Goal: Information Seeking & Learning: Learn about a topic

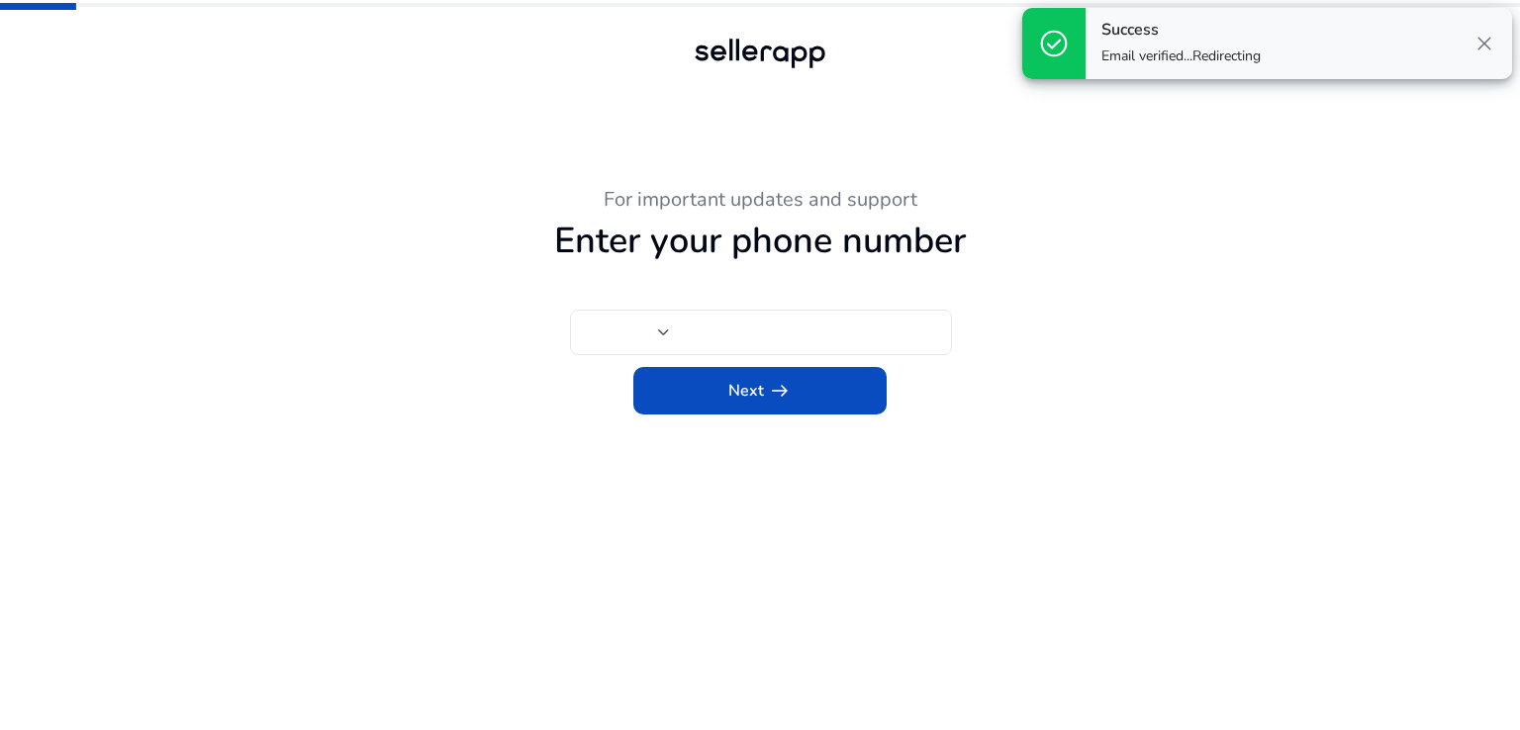
type input "***"
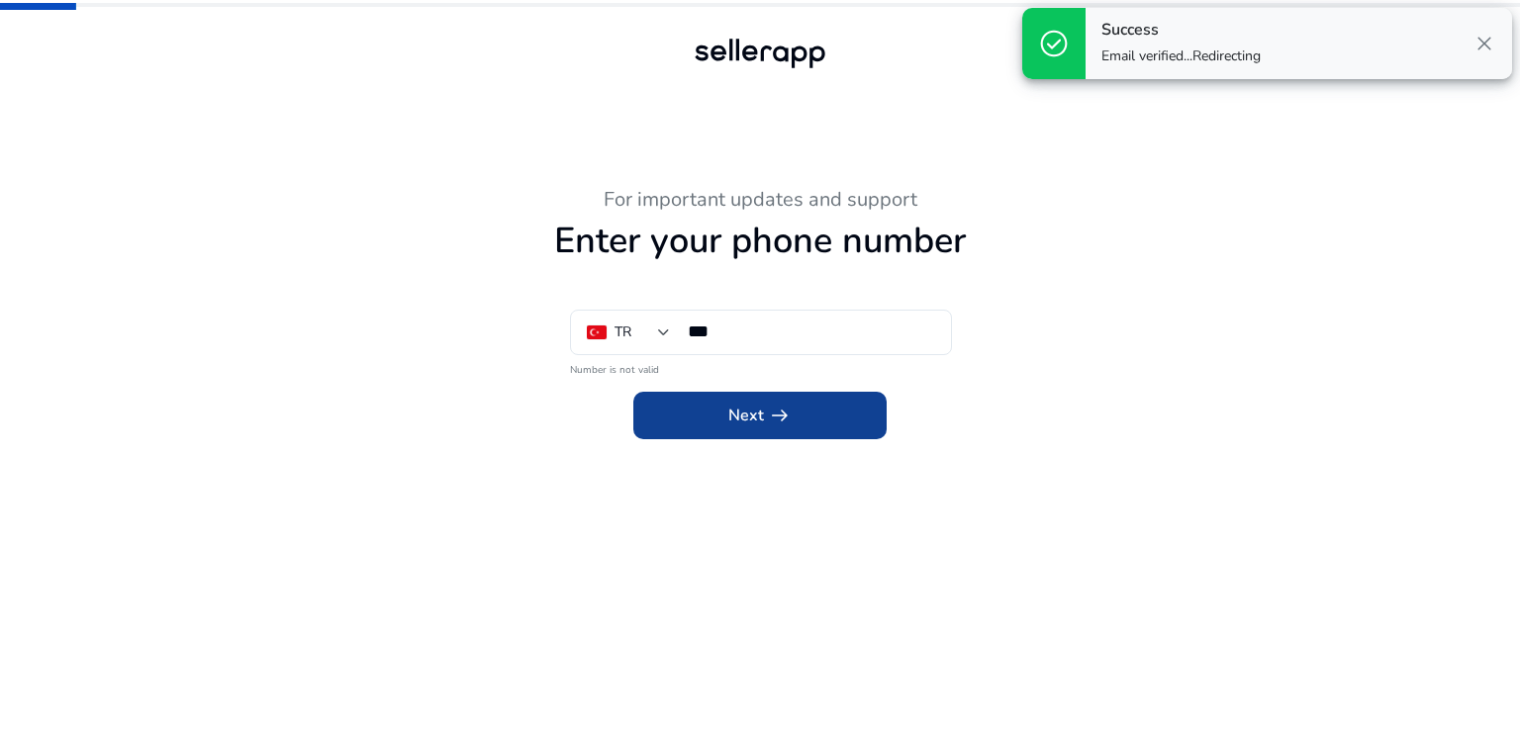
click at [764, 414] on app-icon "arrow_right_alt" at bounding box center [778, 416] width 28 height 24
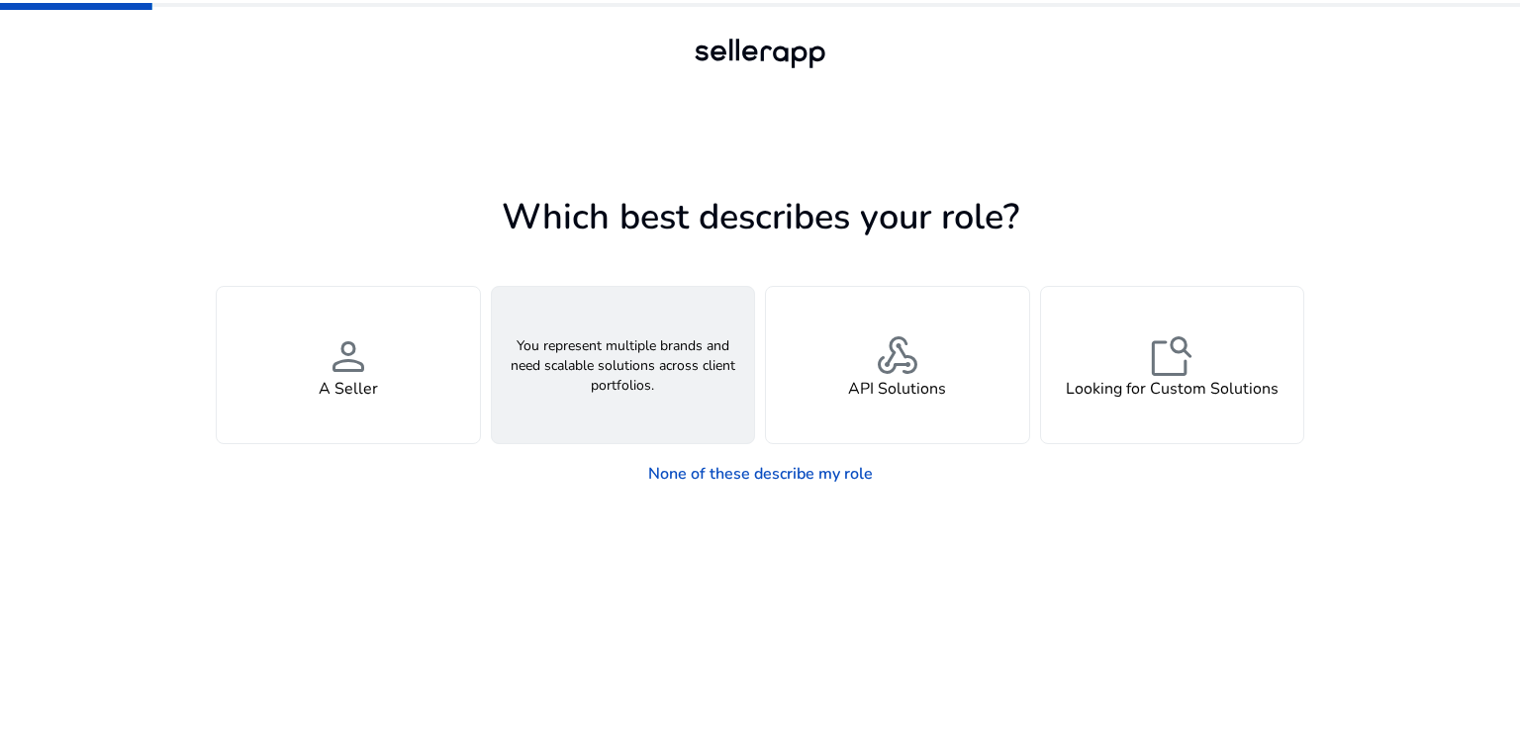
click at [618, 365] on span "groups" at bounding box center [623, 357] width 48 height 48
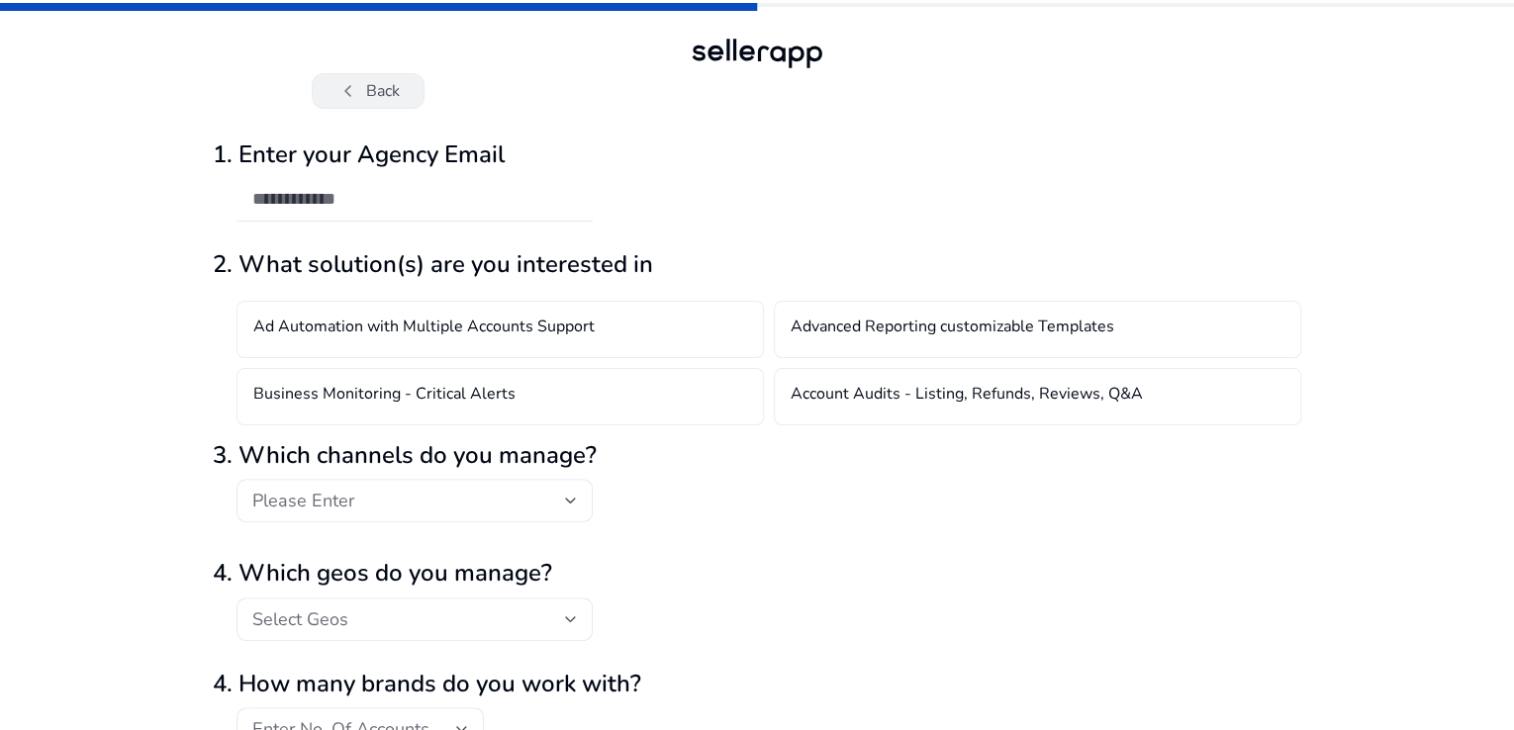
click at [376, 78] on button "chevron_left Back" at bounding box center [368, 91] width 113 height 36
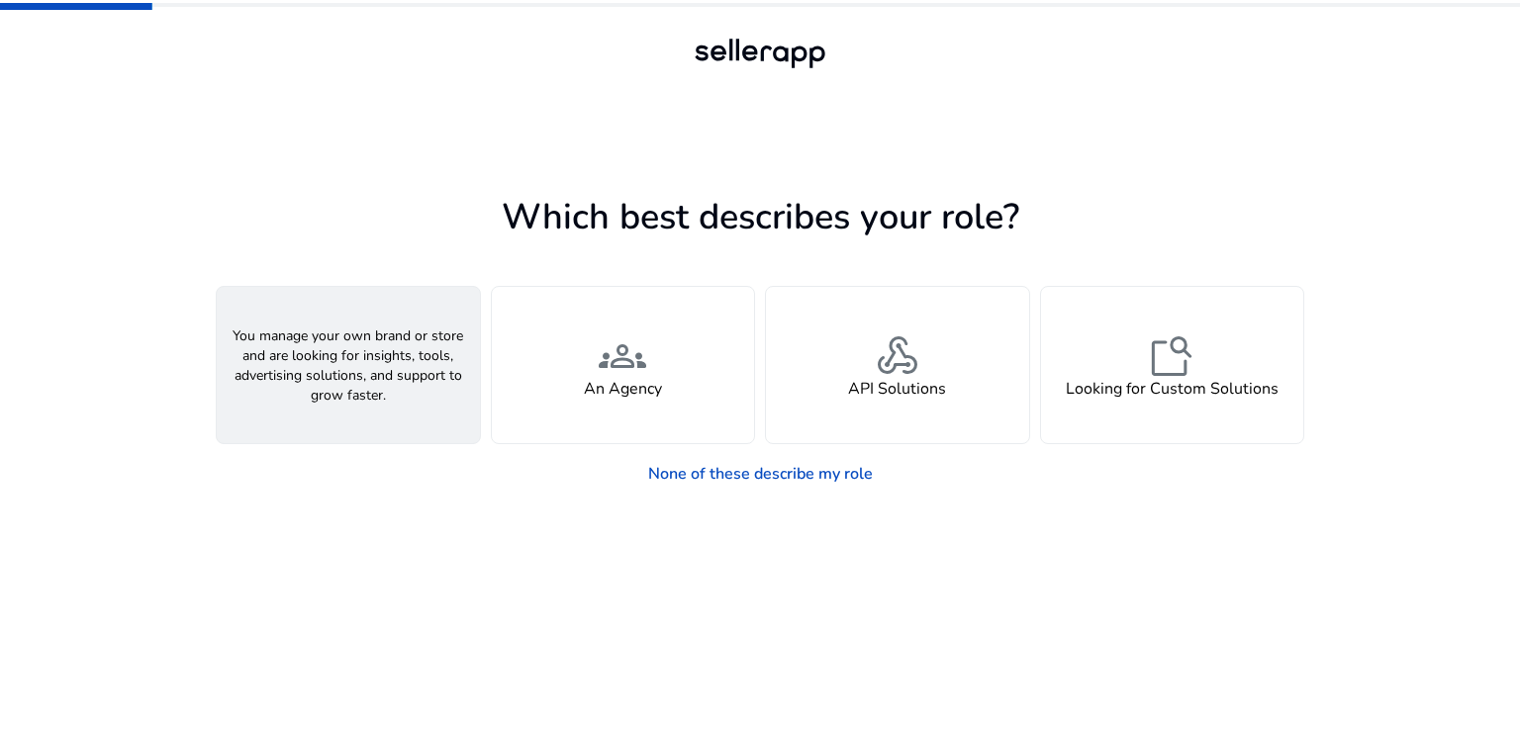
click at [352, 366] on span "person" at bounding box center [349, 357] width 48 height 48
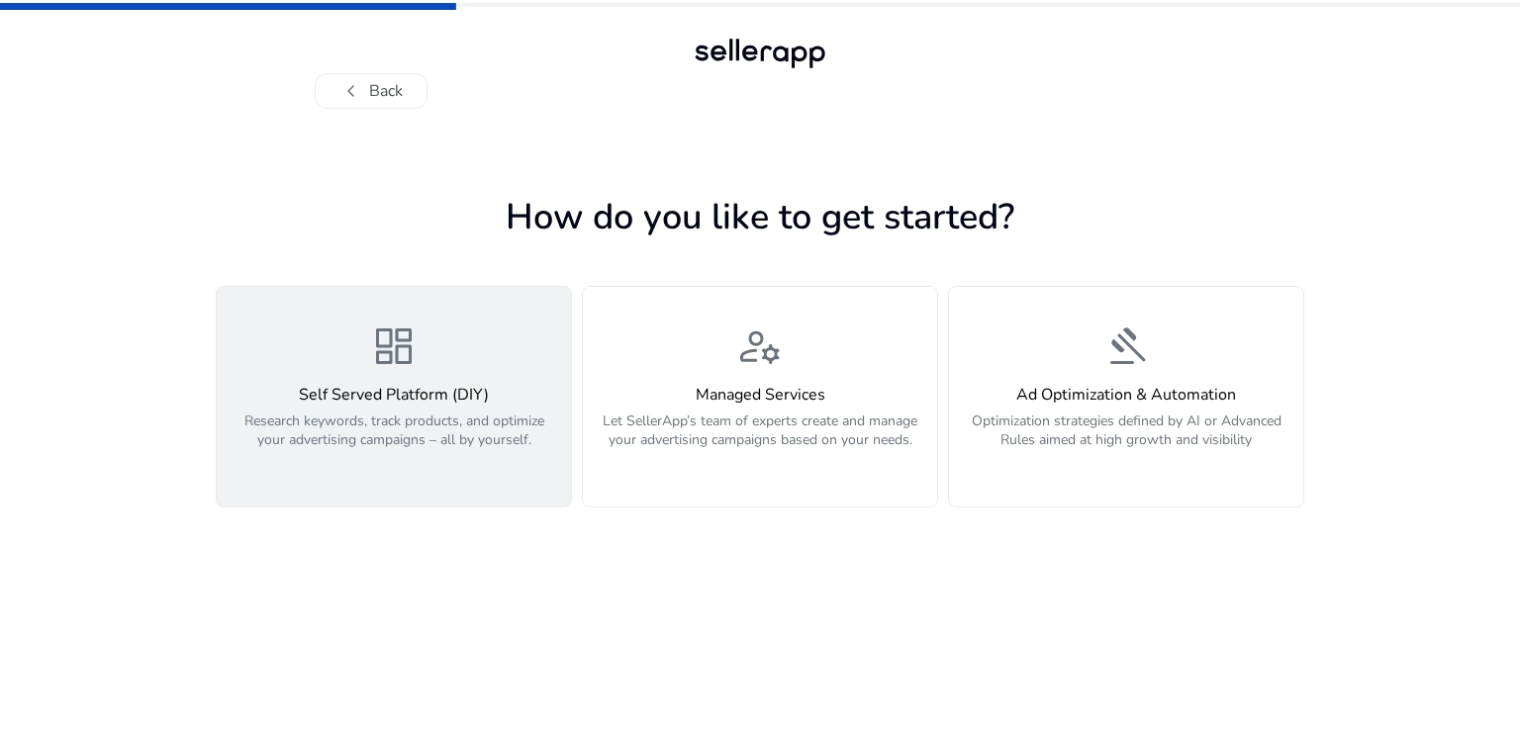
click at [407, 382] on div "dashboard Self Served Platform (DIY) Research keywords, track products, and opt…" at bounding box center [394, 397] width 331 height 148
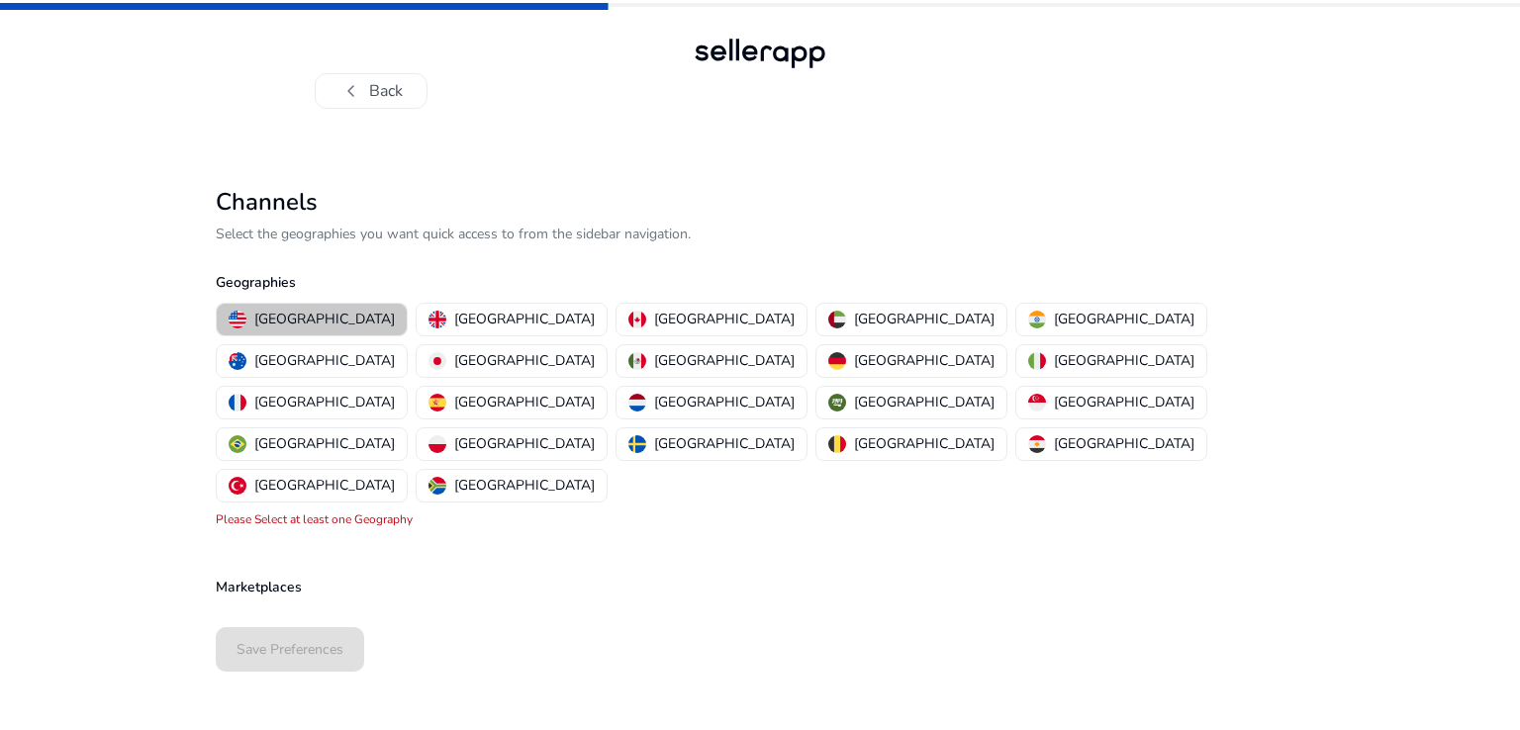
click at [314, 314] on p "[GEOGRAPHIC_DATA]" at bounding box center [324, 319] width 141 height 21
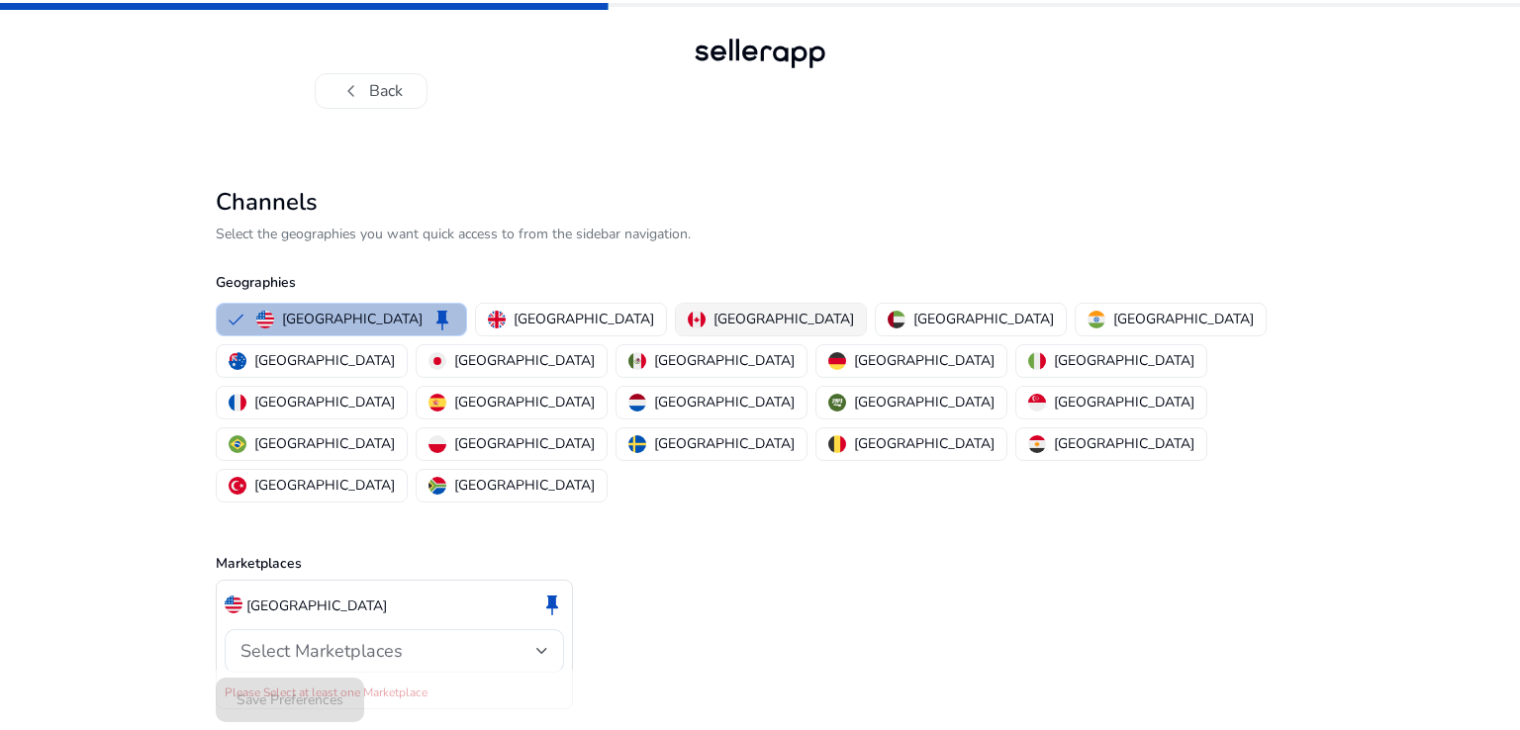
click at [714, 313] on p "Canada" at bounding box center [784, 319] width 141 height 21
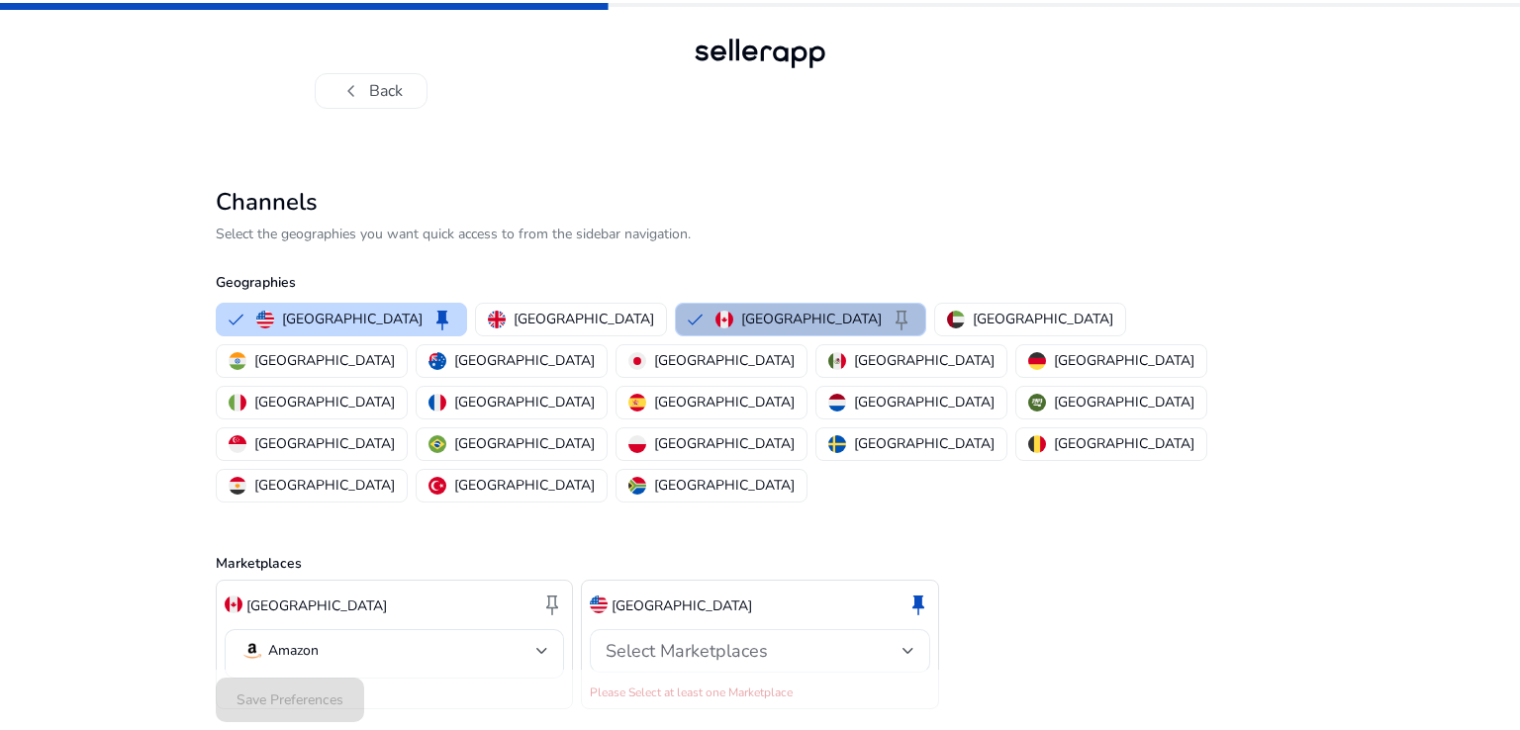
click at [756, 639] on span "Select Marketplaces" at bounding box center [687, 651] width 162 height 24
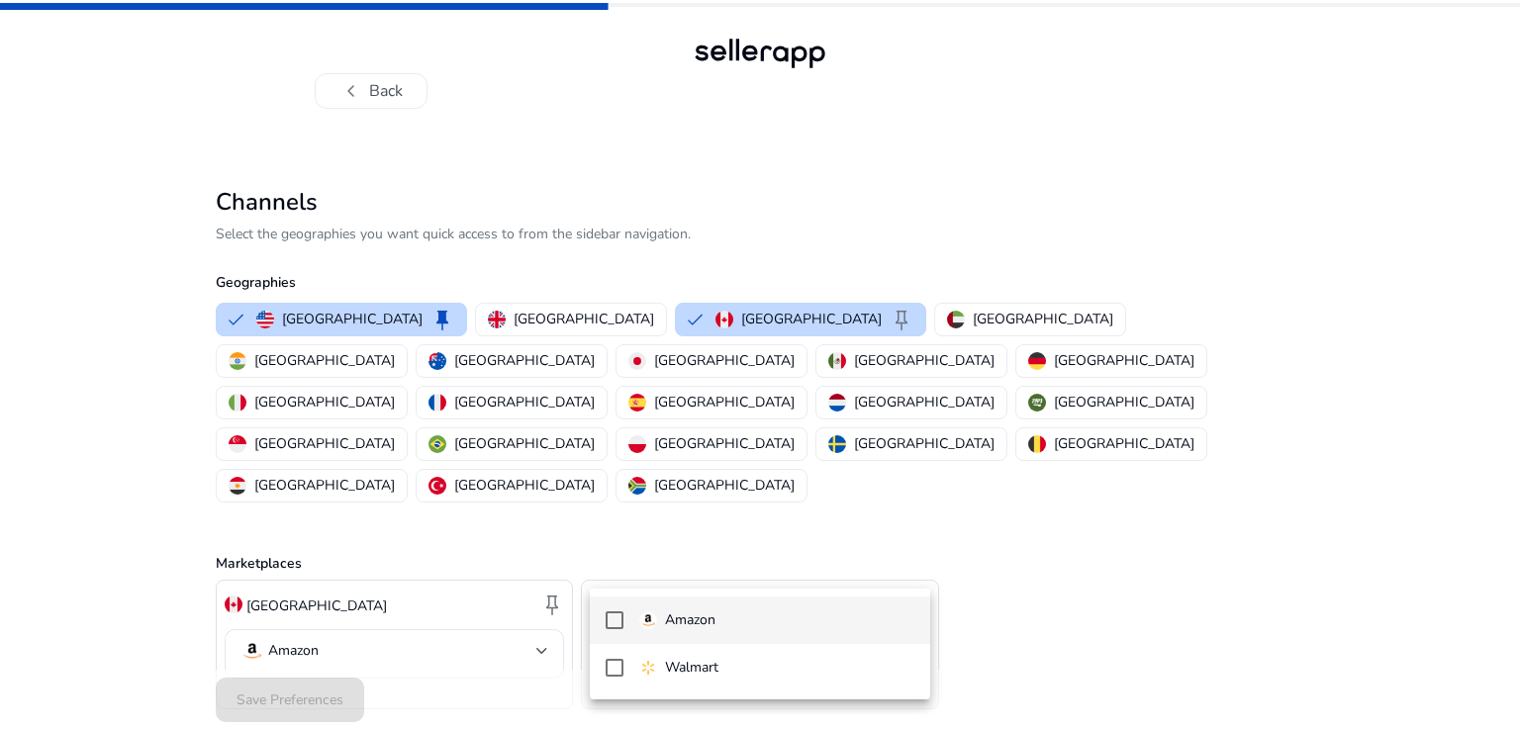
click at [616, 619] on mat-pseudo-checkbox at bounding box center [615, 621] width 18 height 18
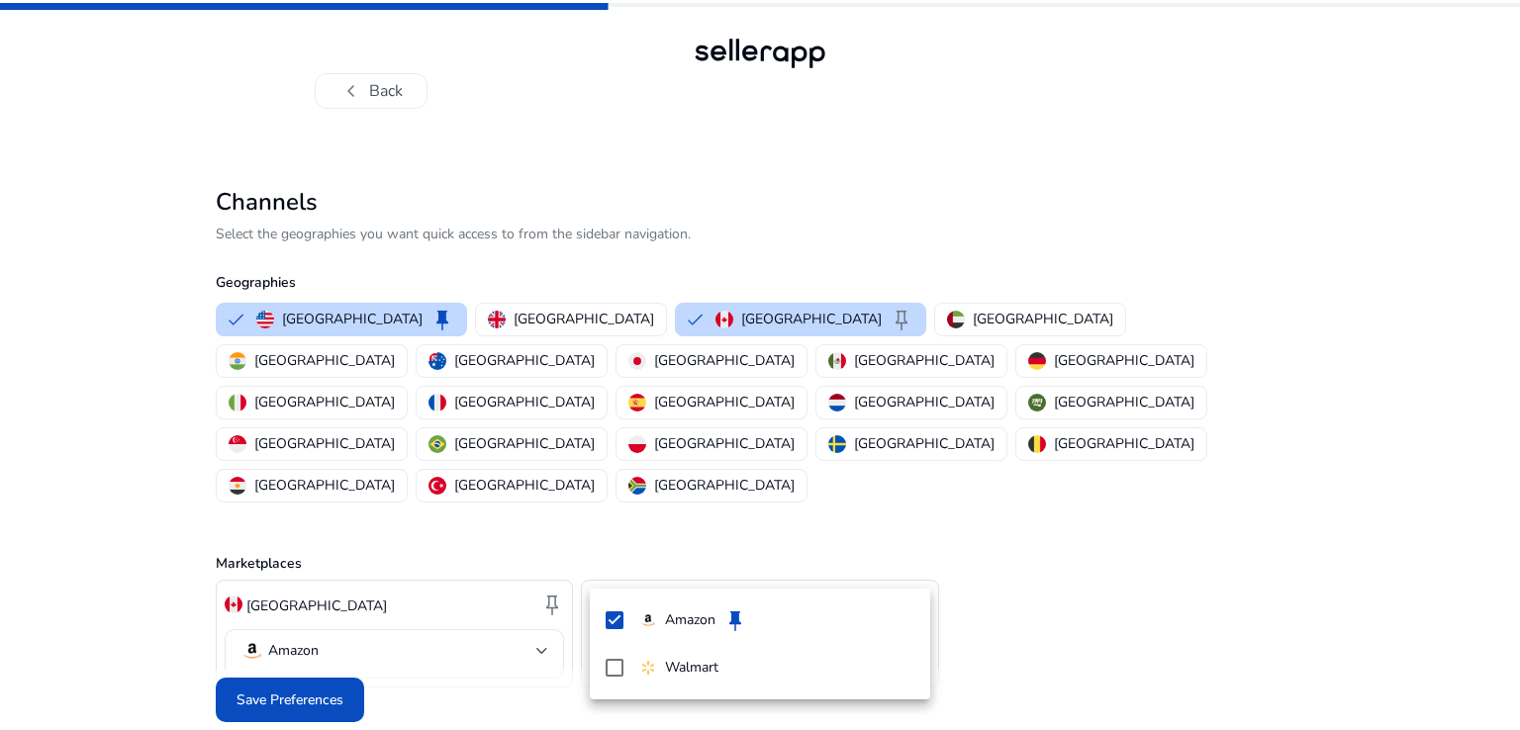
click at [301, 654] on div at bounding box center [760, 365] width 1520 height 730
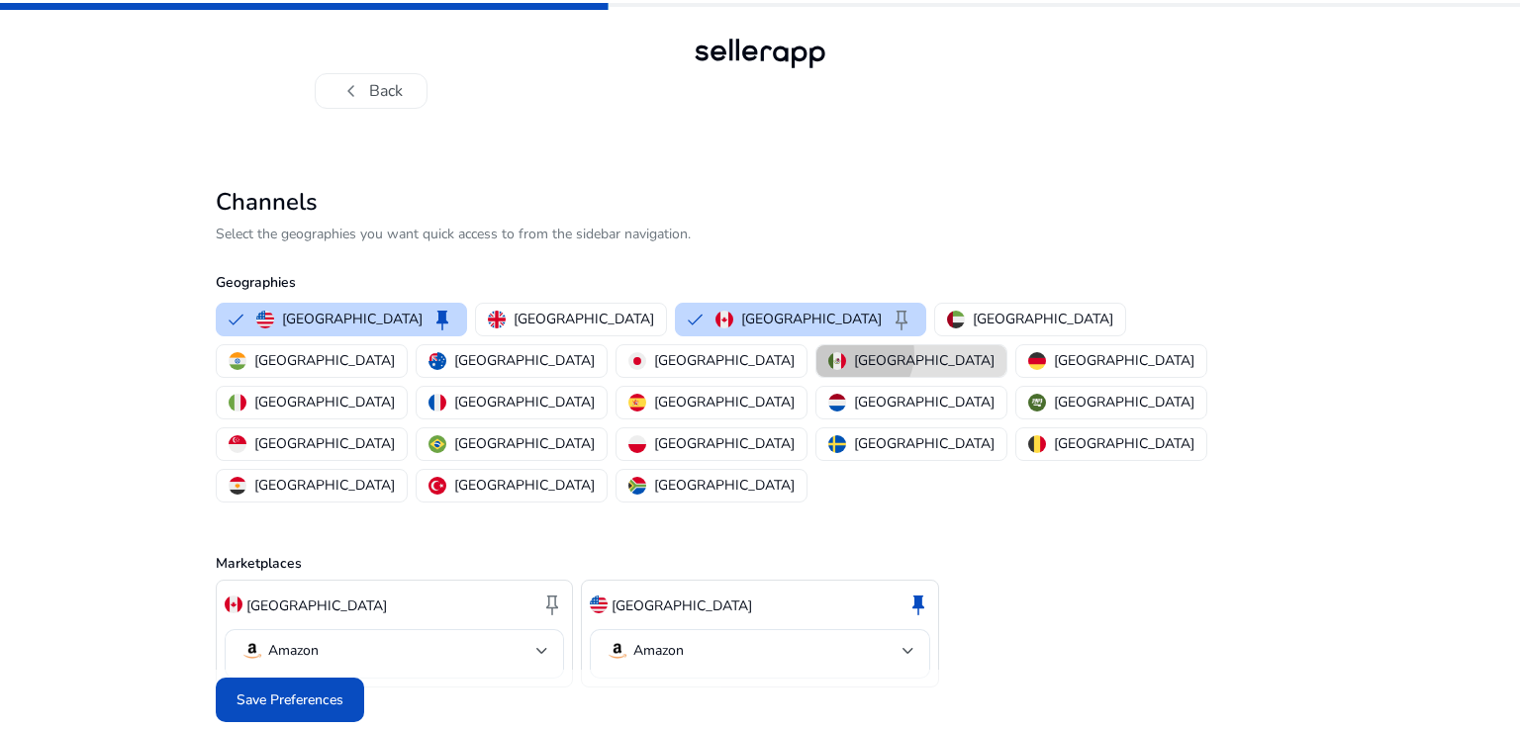
click at [828, 353] on div "Mexico" at bounding box center [911, 360] width 166 height 21
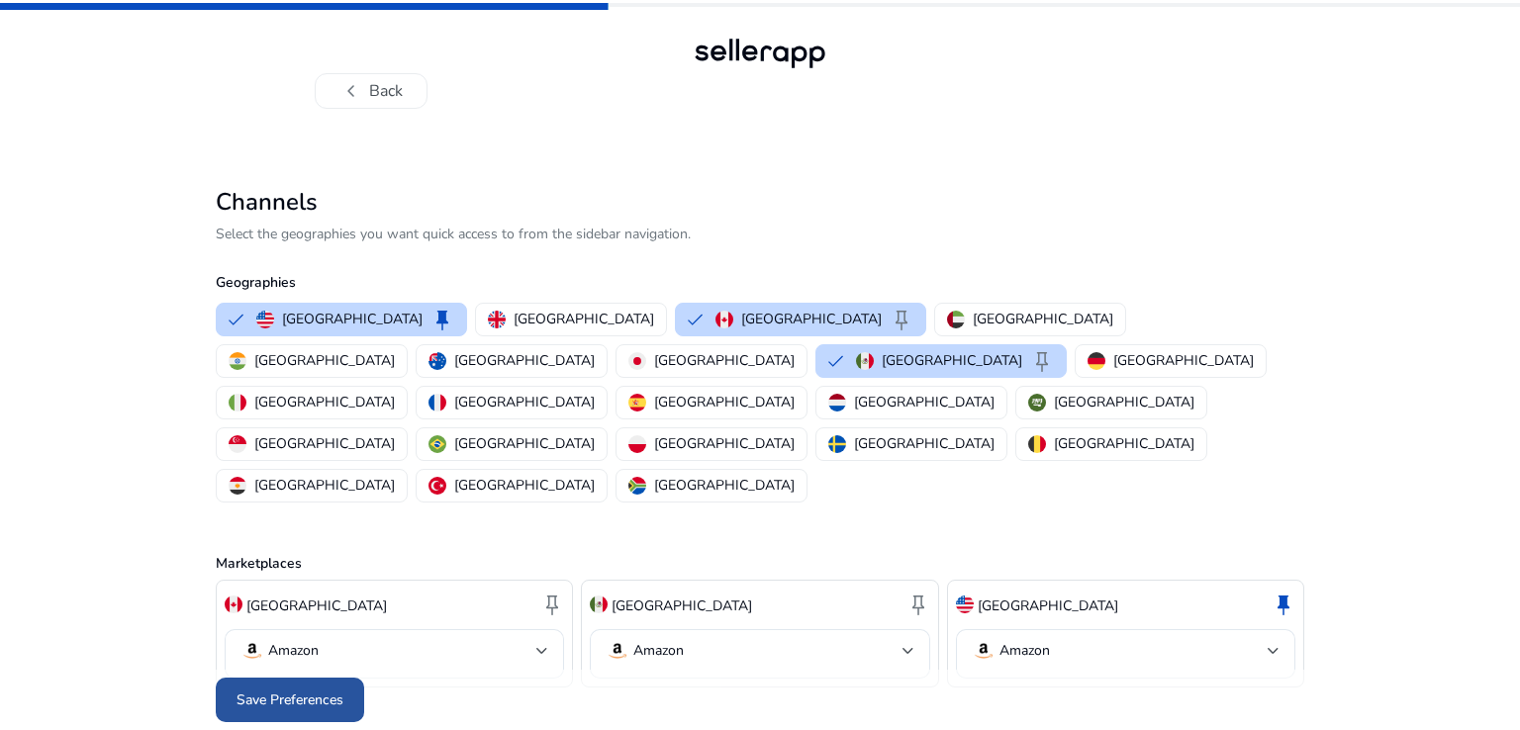
click at [307, 690] on span "Save Preferences" at bounding box center [290, 700] width 107 height 21
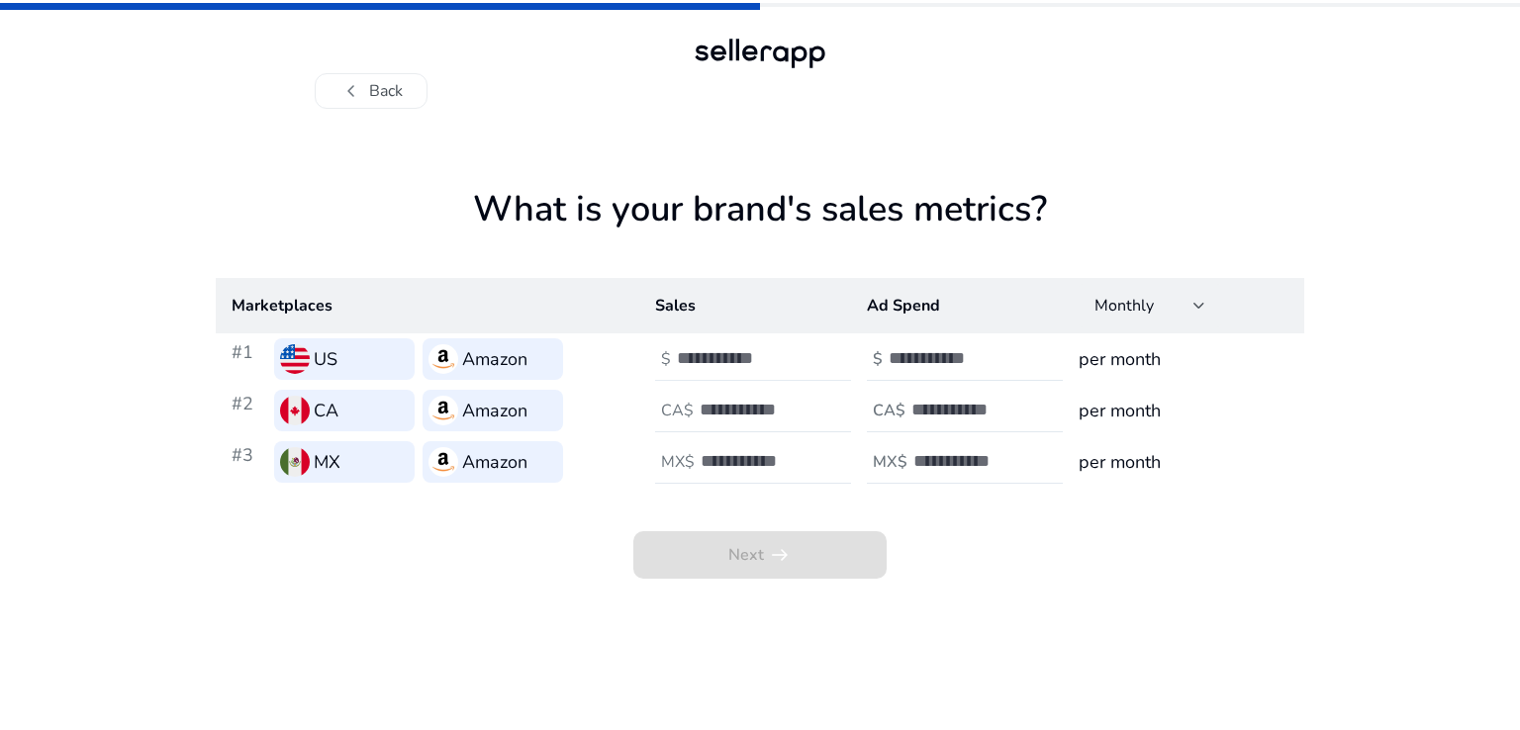
click at [707, 357] on input "number" at bounding box center [744, 358] width 134 height 22
type input "***"
click at [914, 360] on input "number" at bounding box center [956, 358] width 134 height 22
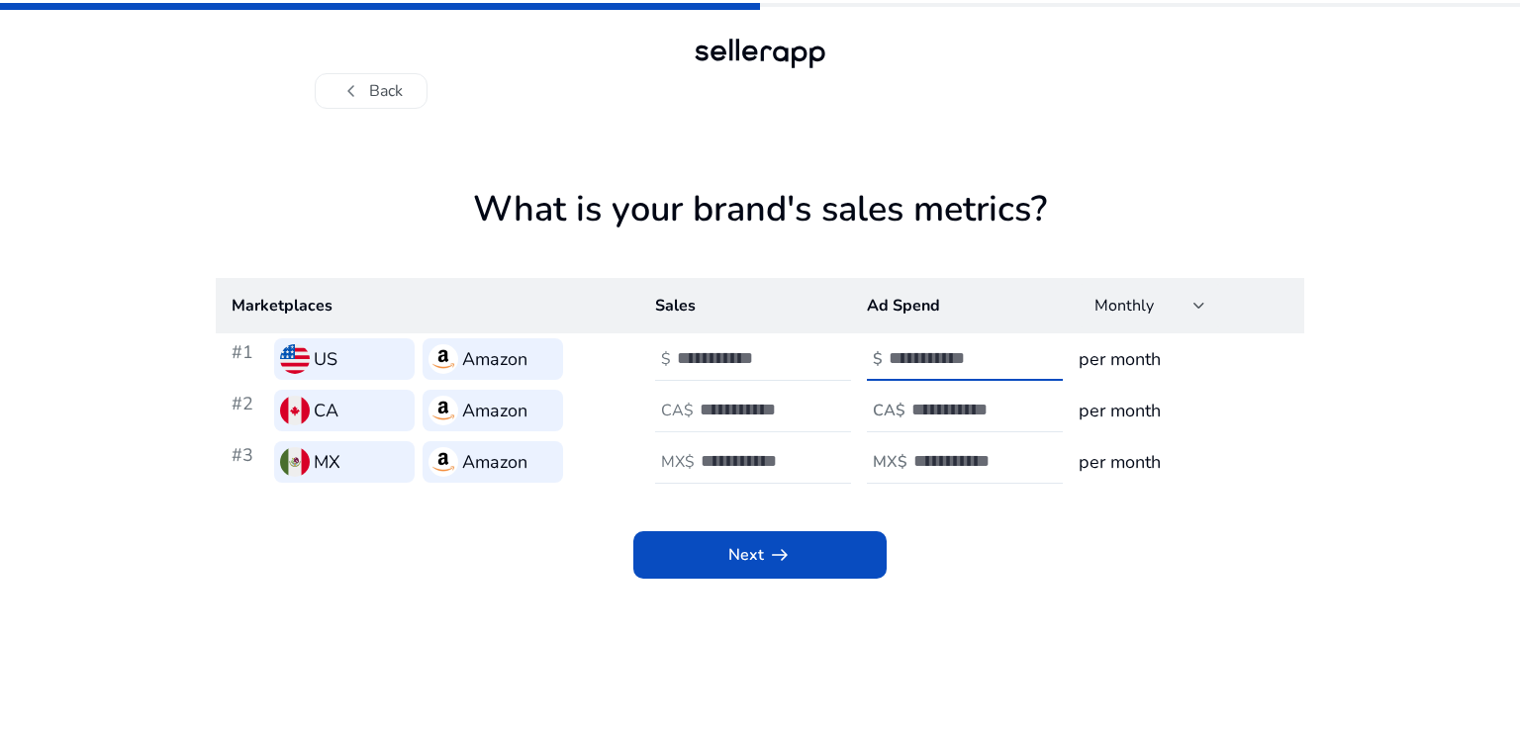
type input "*"
click at [733, 412] on input "number" at bounding box center [767, 410] width 134 height 22
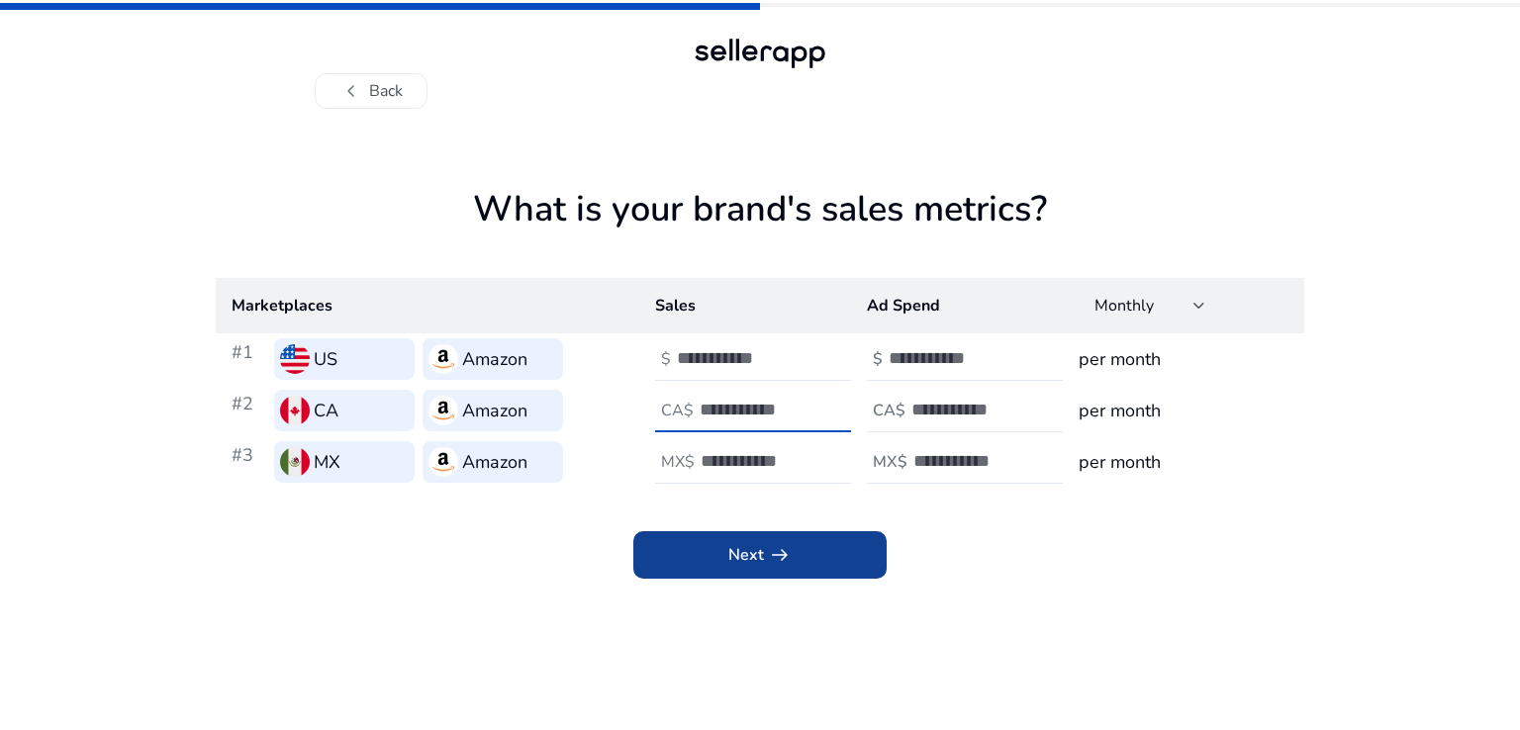
click at [793, 551] on span at bounding box center [759, 555] width 253 height 48
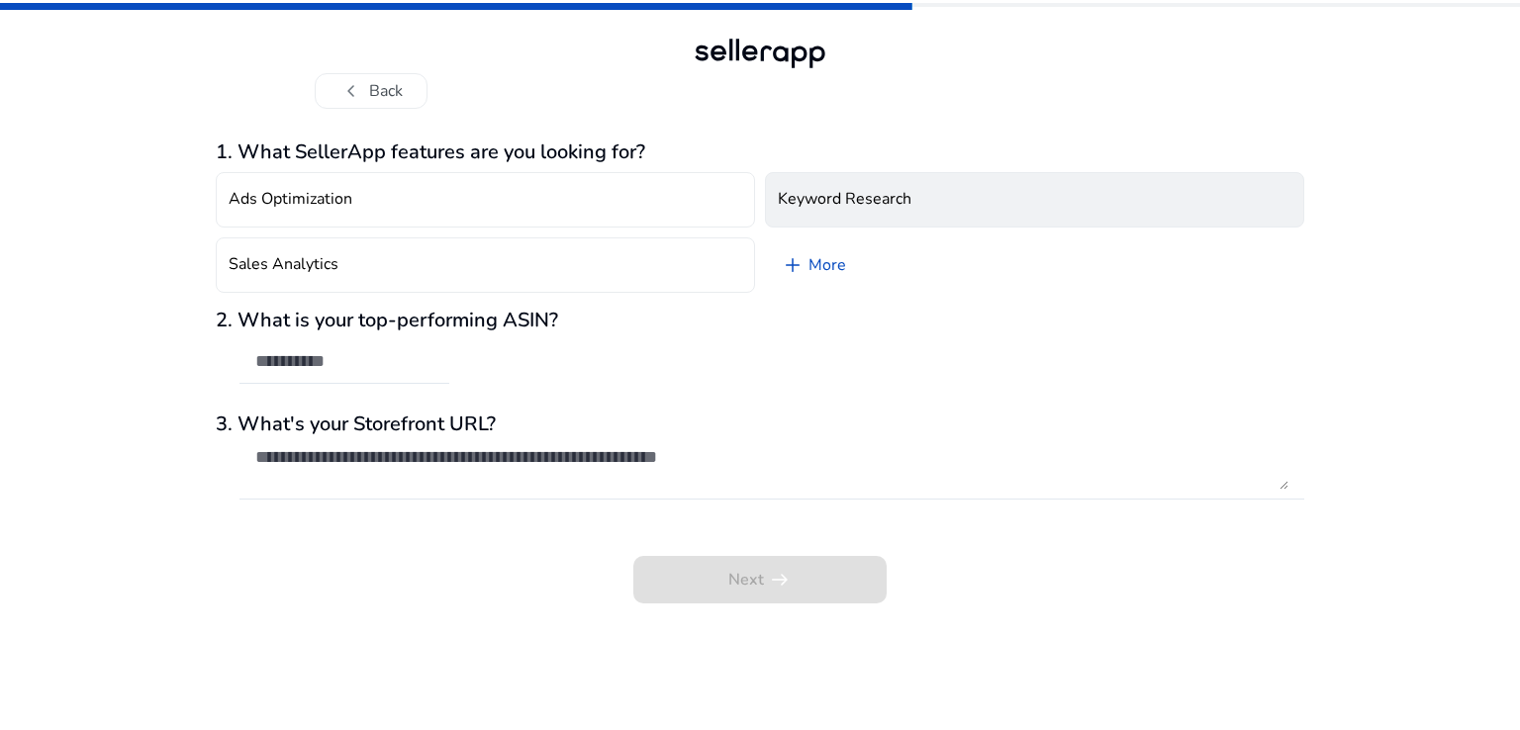
click at [890, 195] on h4 "Keyword Research" at bounding box center [845, 199] width 134 height 19
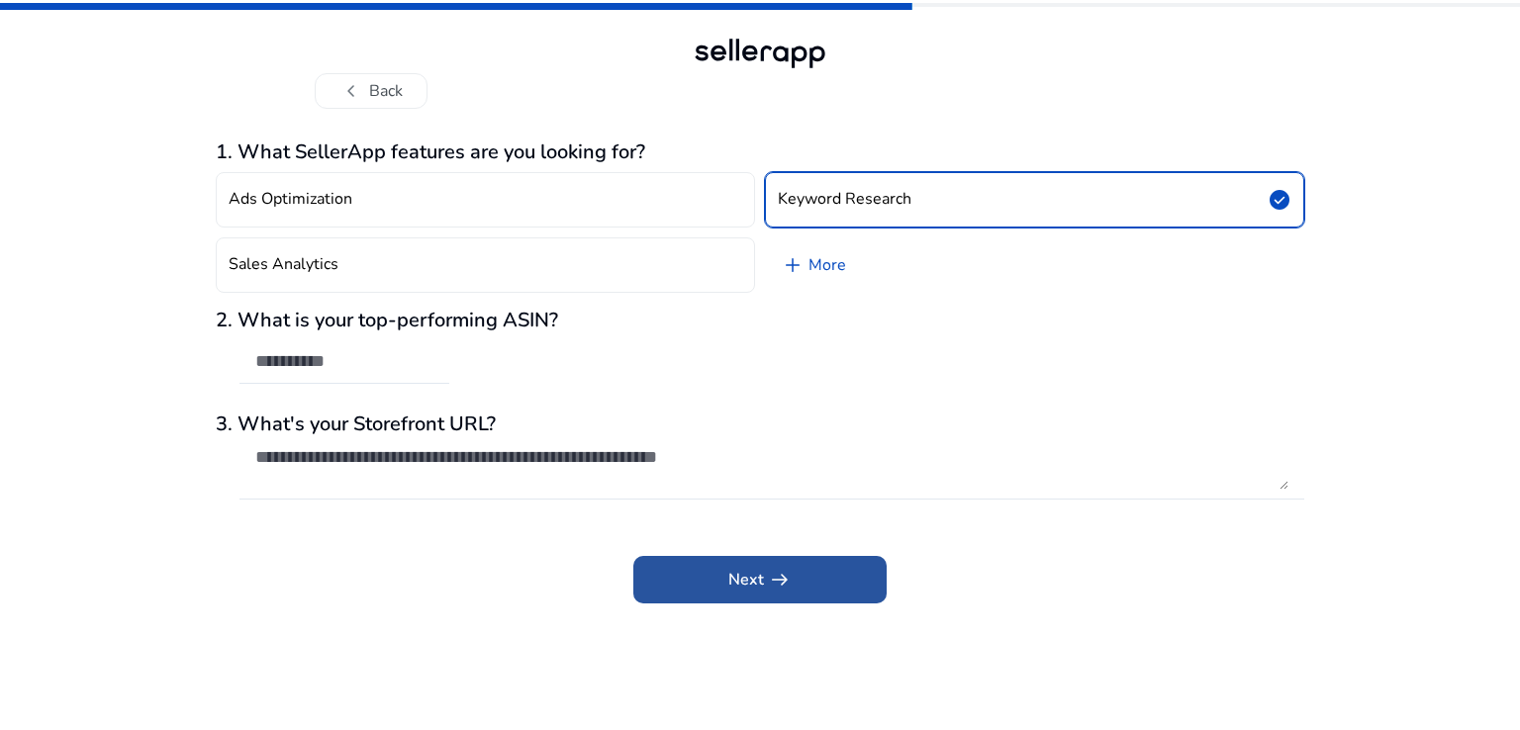
click at [726, 589] on span at bounding box center [759, 580] width 253 height 48
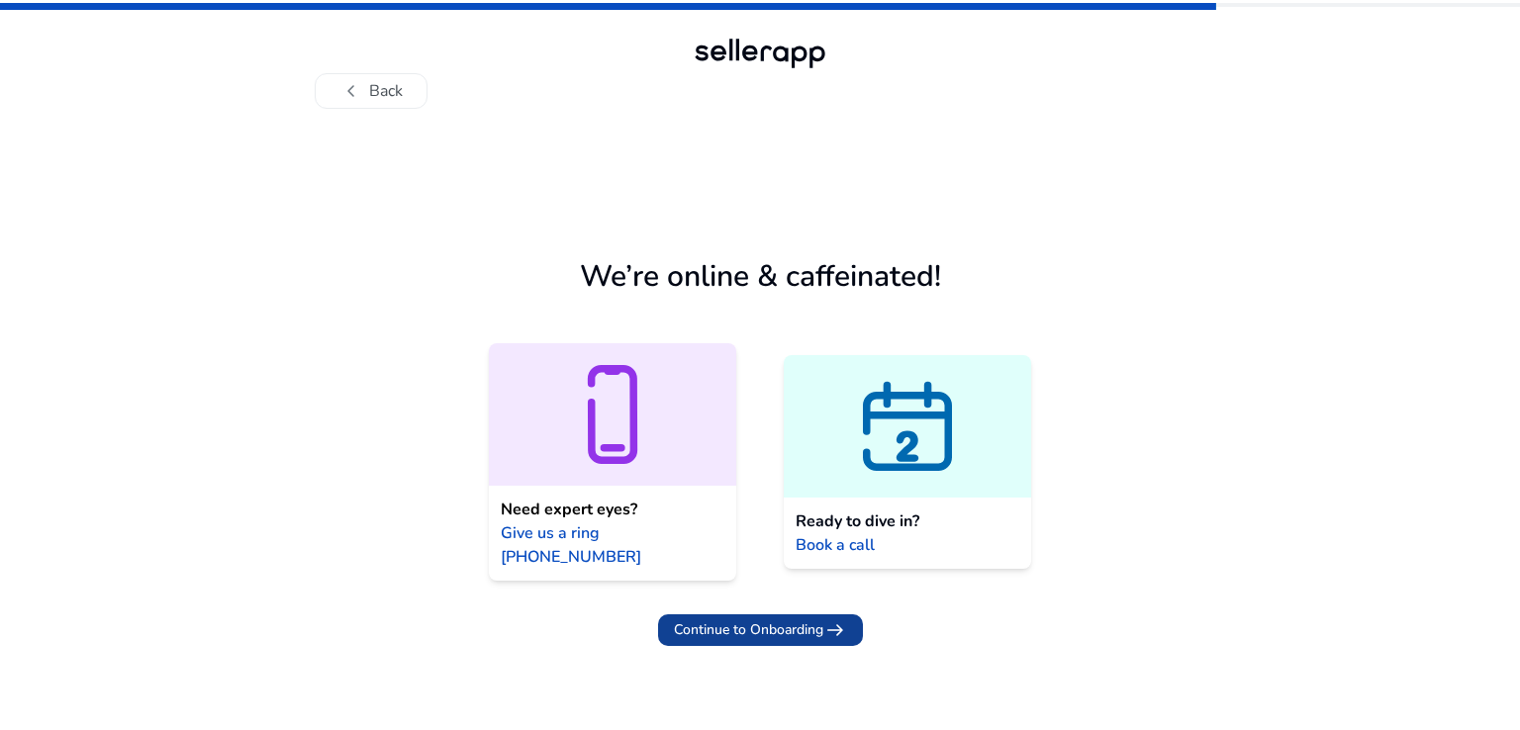
click at [783, 620] on span "Continue to Onboarding" at bounding box center [748, 630] width 149 height 21
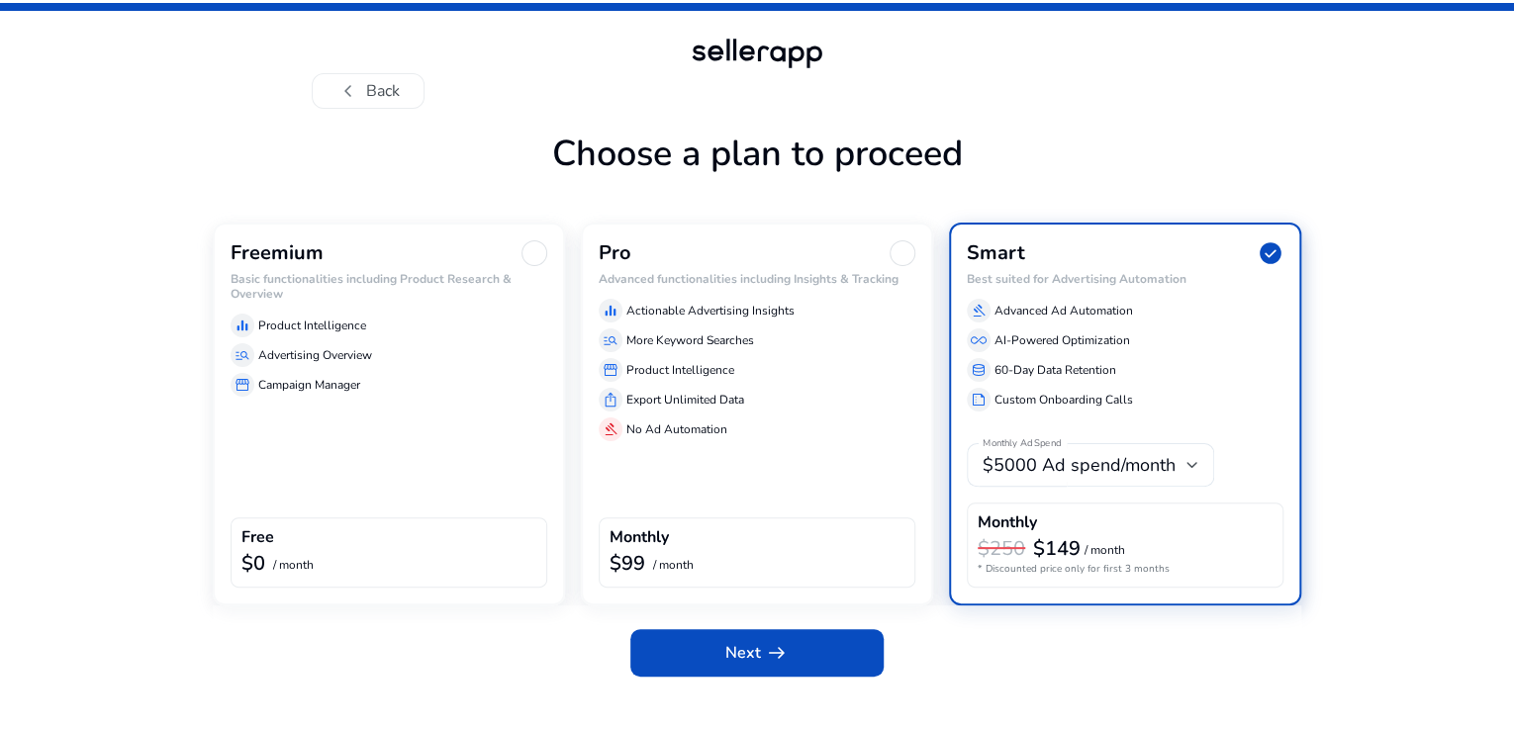
click at [312, 265] on h3 "Freemium" at bounding box center [277, 253] width 93 height 24
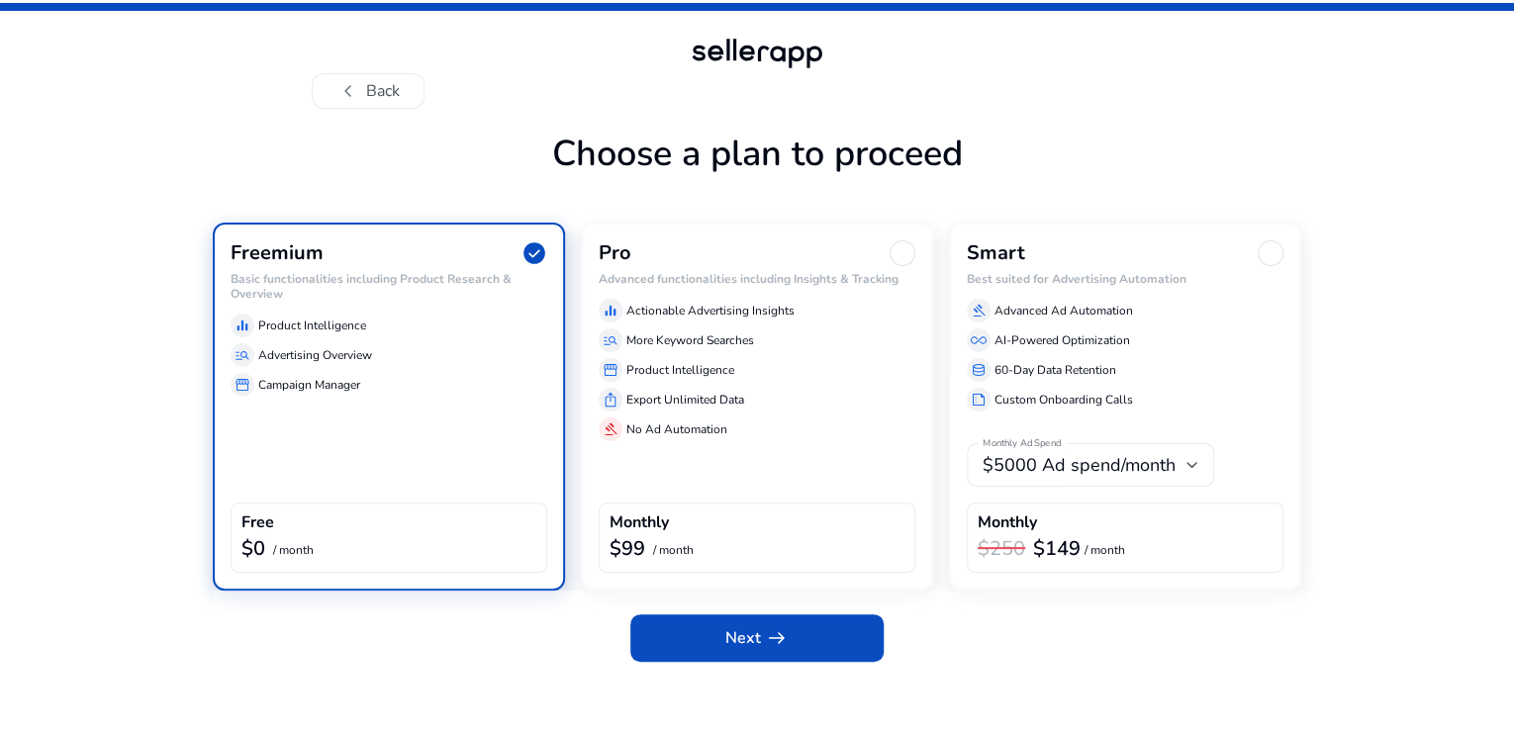
scroll to position [10, 0]
click at [761, 650] on app-icon "arrow_right_alt" at bounding box center [775, 638] width 28 height 24
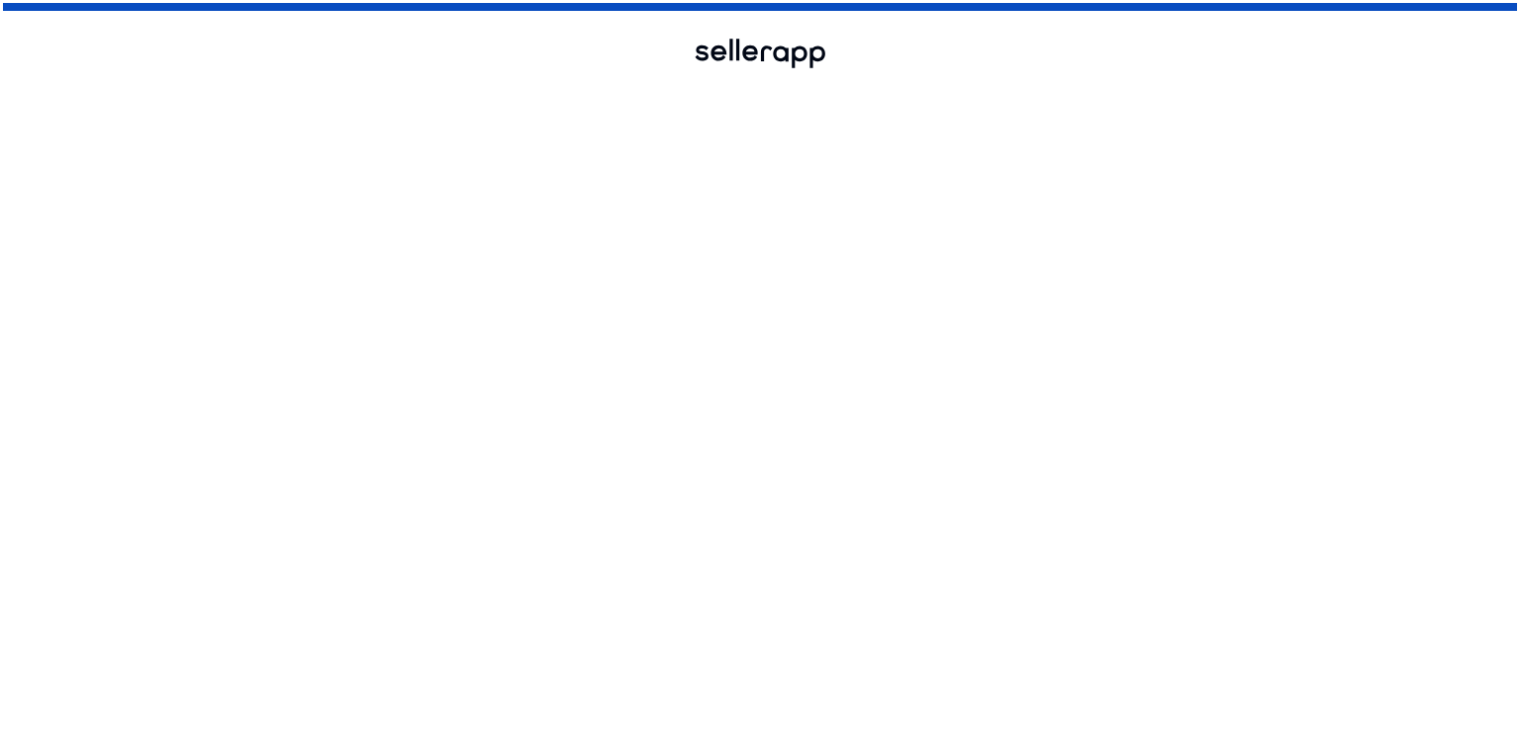
scroll to position [0, 0]
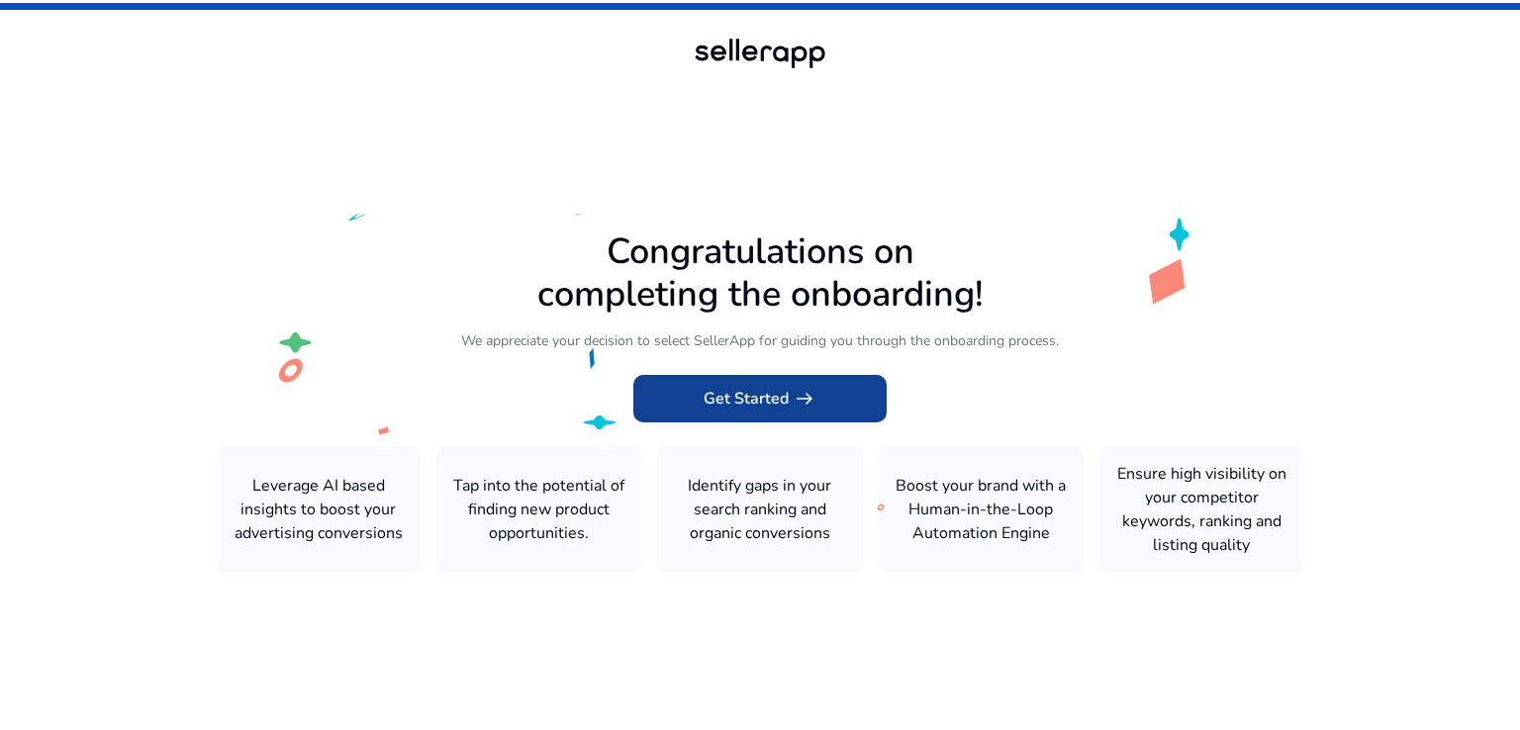
click at [754, 393] on span "Get Started arrow_right_alt" at bounding box center [760, 399] width 113 height 24
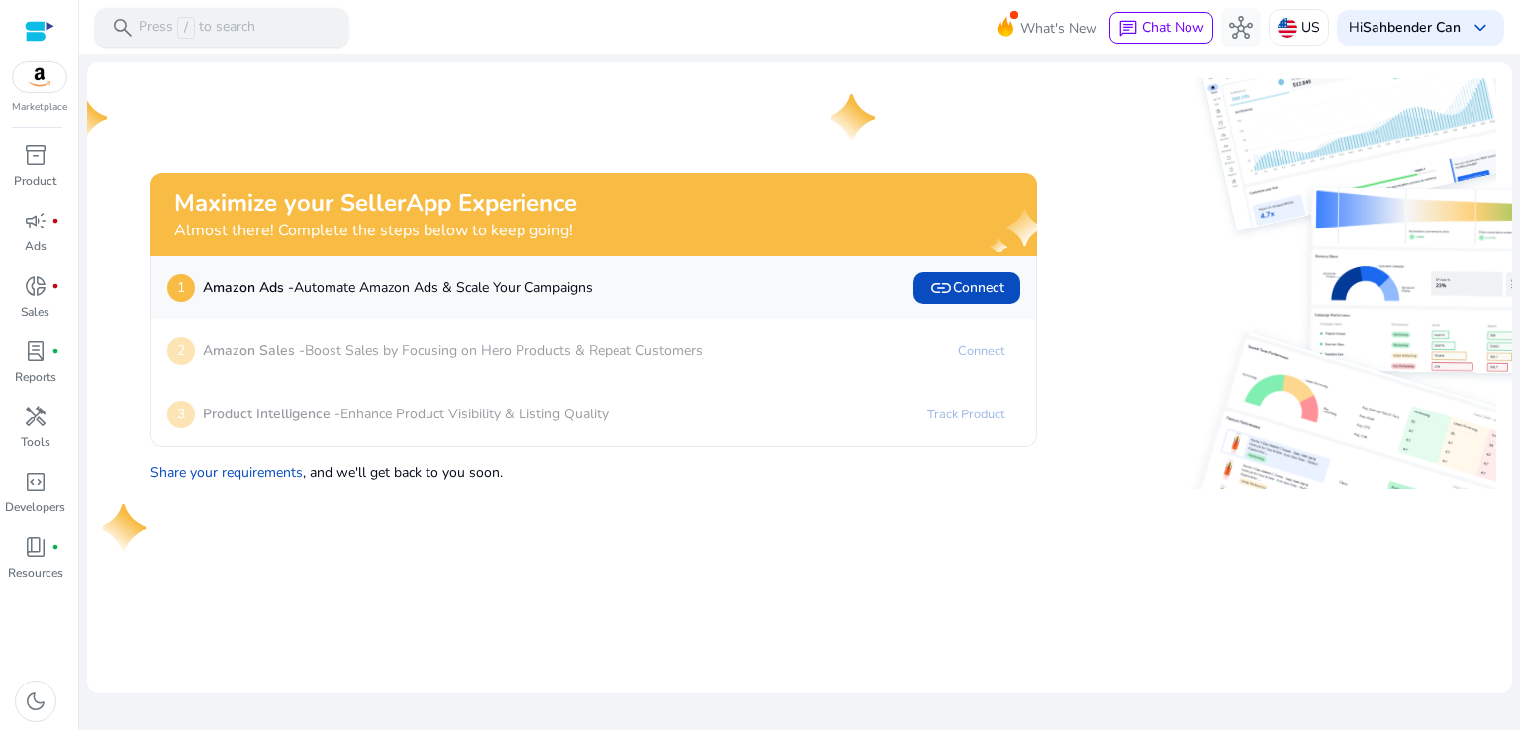
click at [220, 20] on p "Press / to search" at bounding box center [197, 28] width 117 height 22
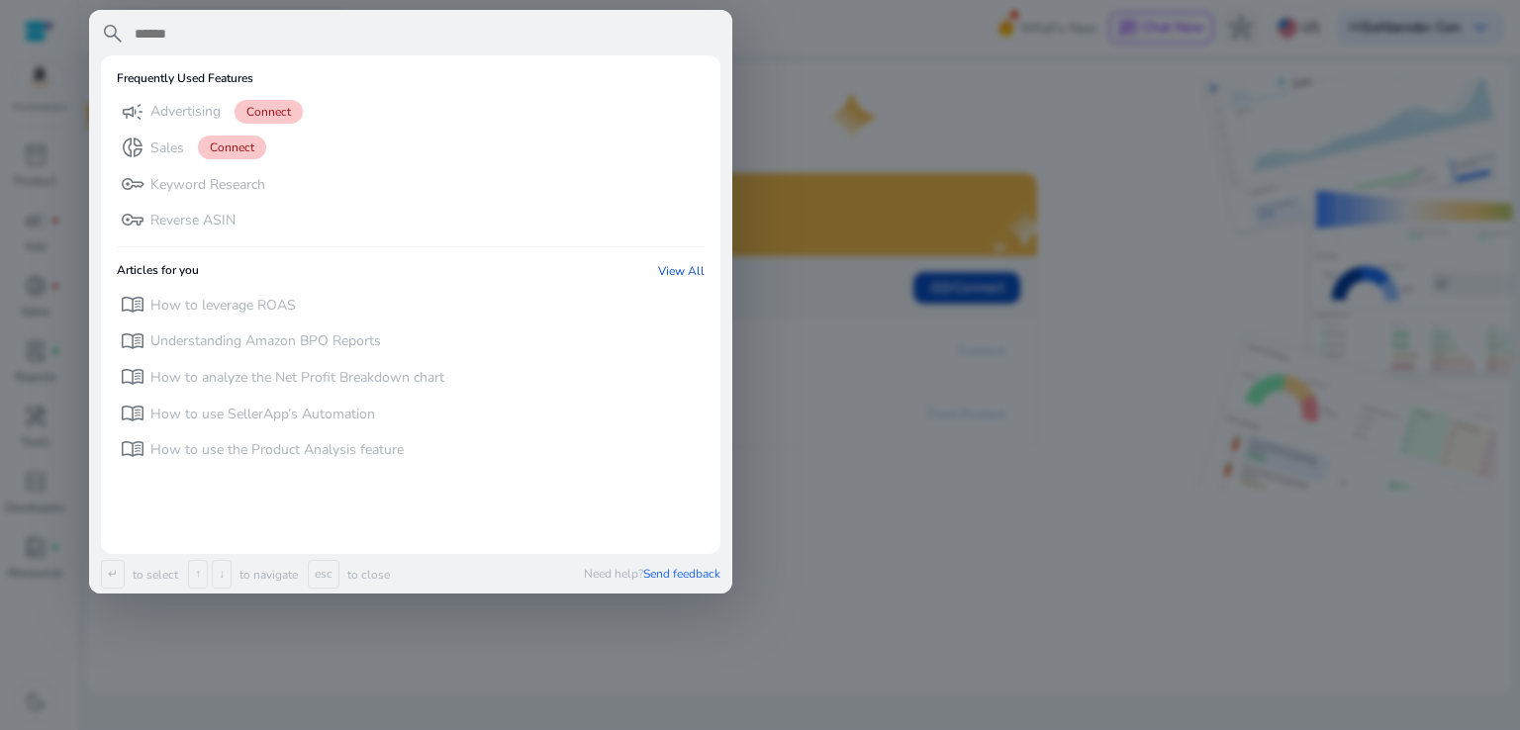
click at [231, 25] on input "text" at bounding box center [427, 34] width 588 height 24
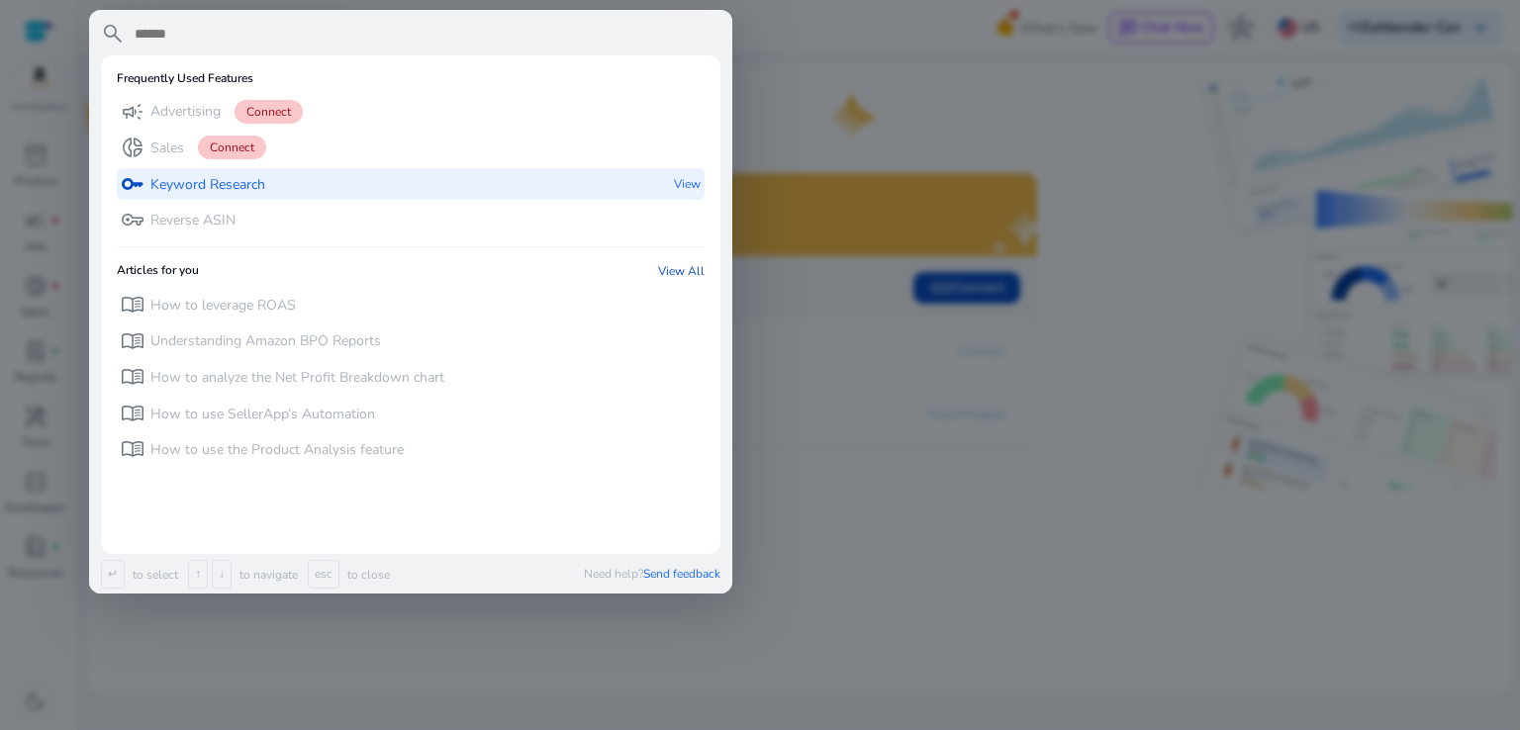
click at [227, 187] on p "Keyword Research" at bounding box center [207, 185] width 115 height 20
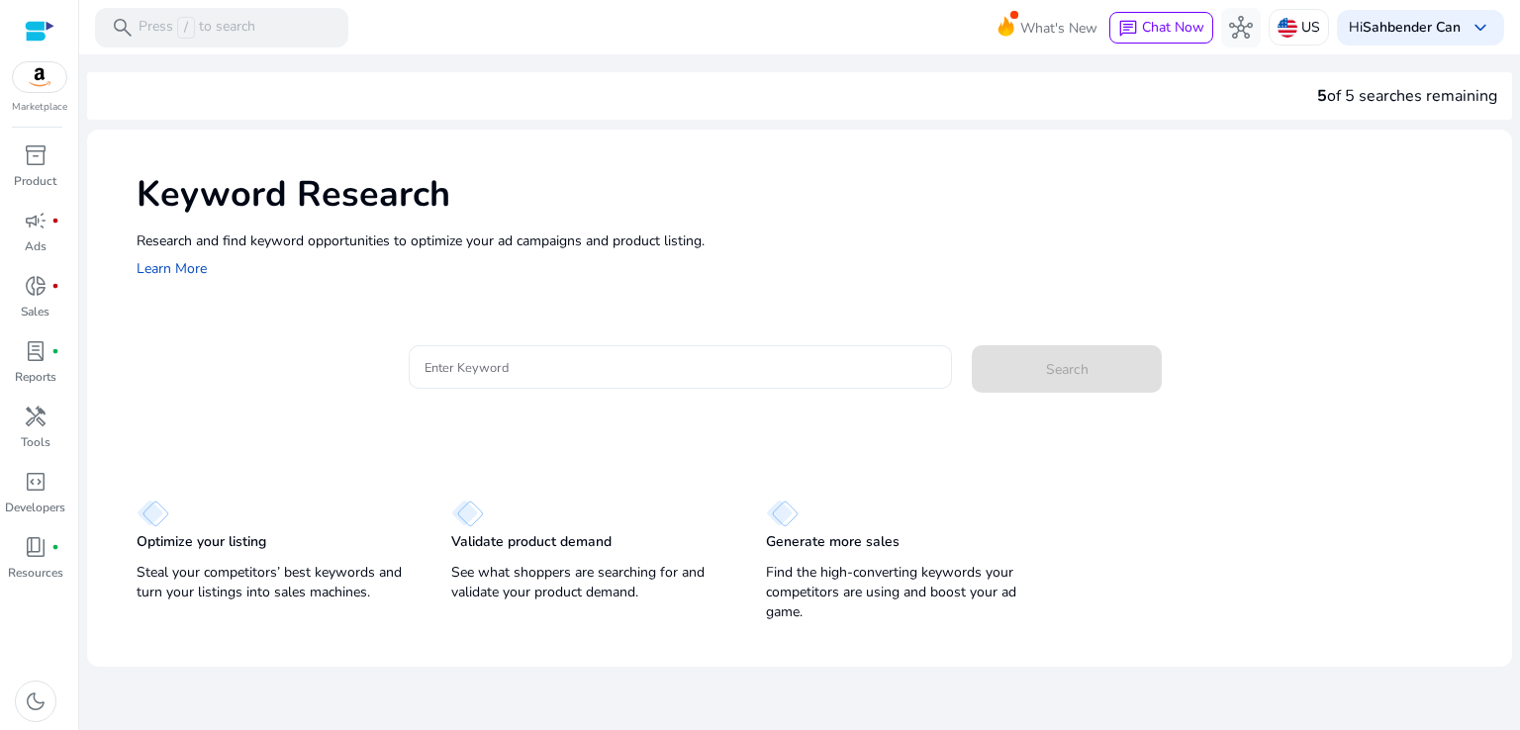
click at [506, 368] on input "Enter Keyword" at bounding box center [681, 367] width 513 height 22
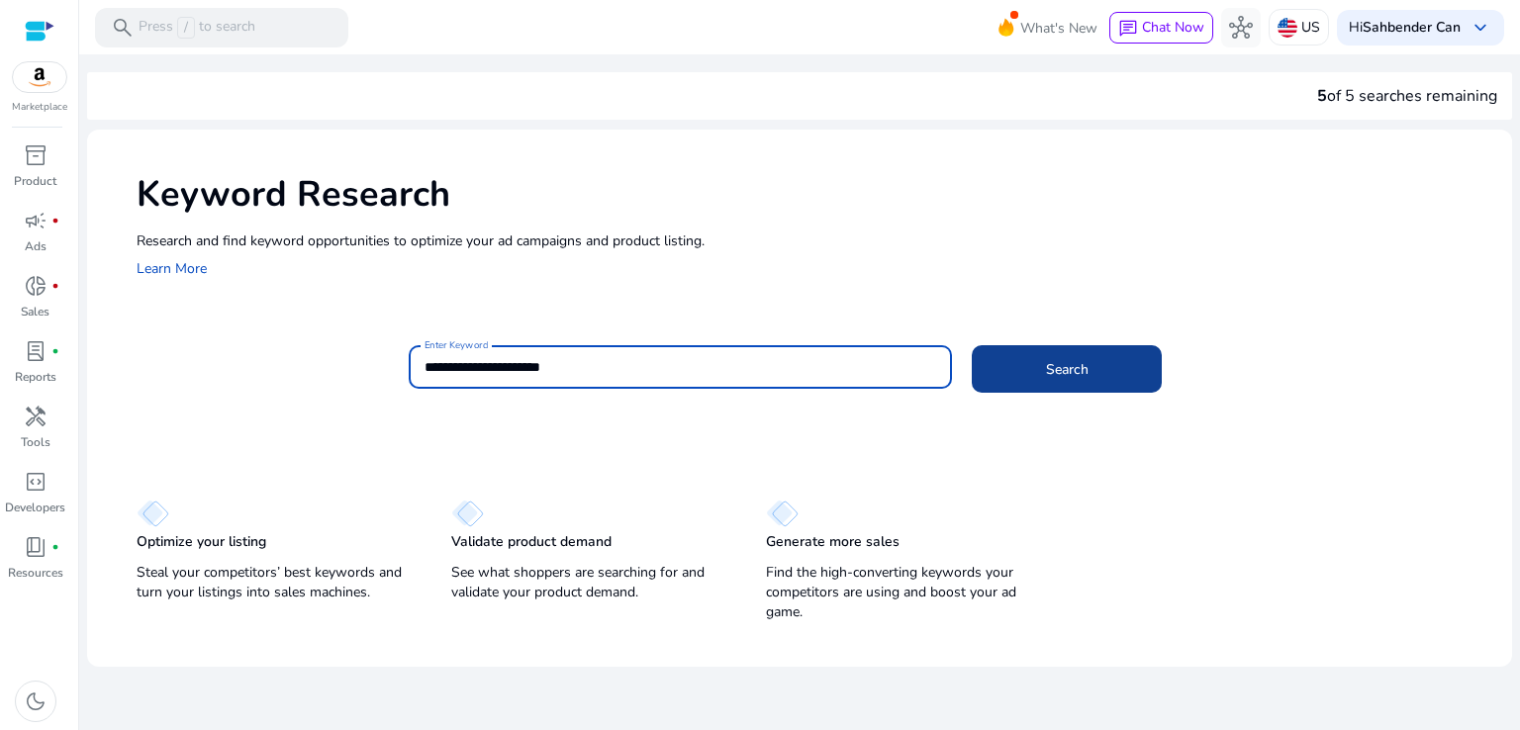
type input "**********"
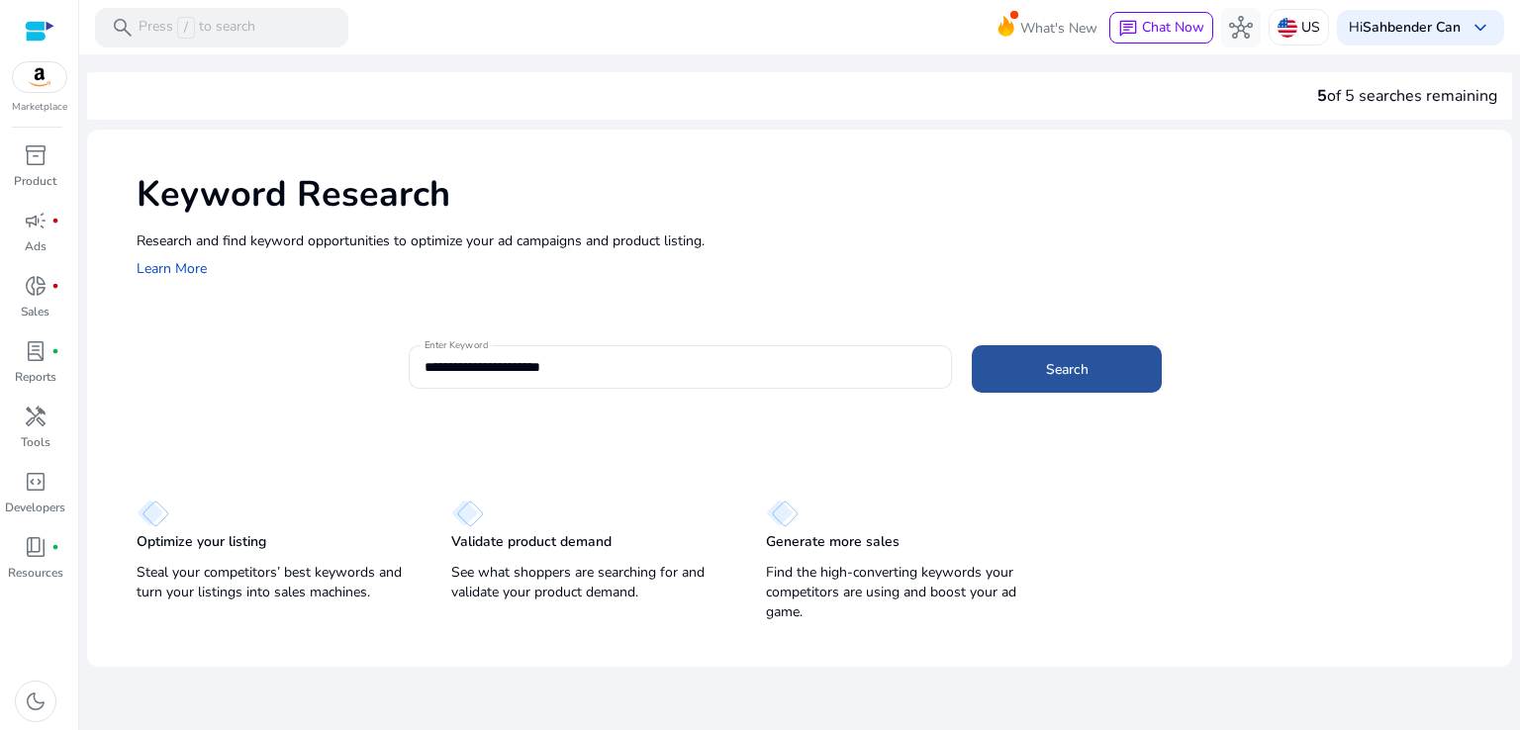
click at [1054, 368] on span "Search" at bounding box center [1067, 369] width 43 height 21
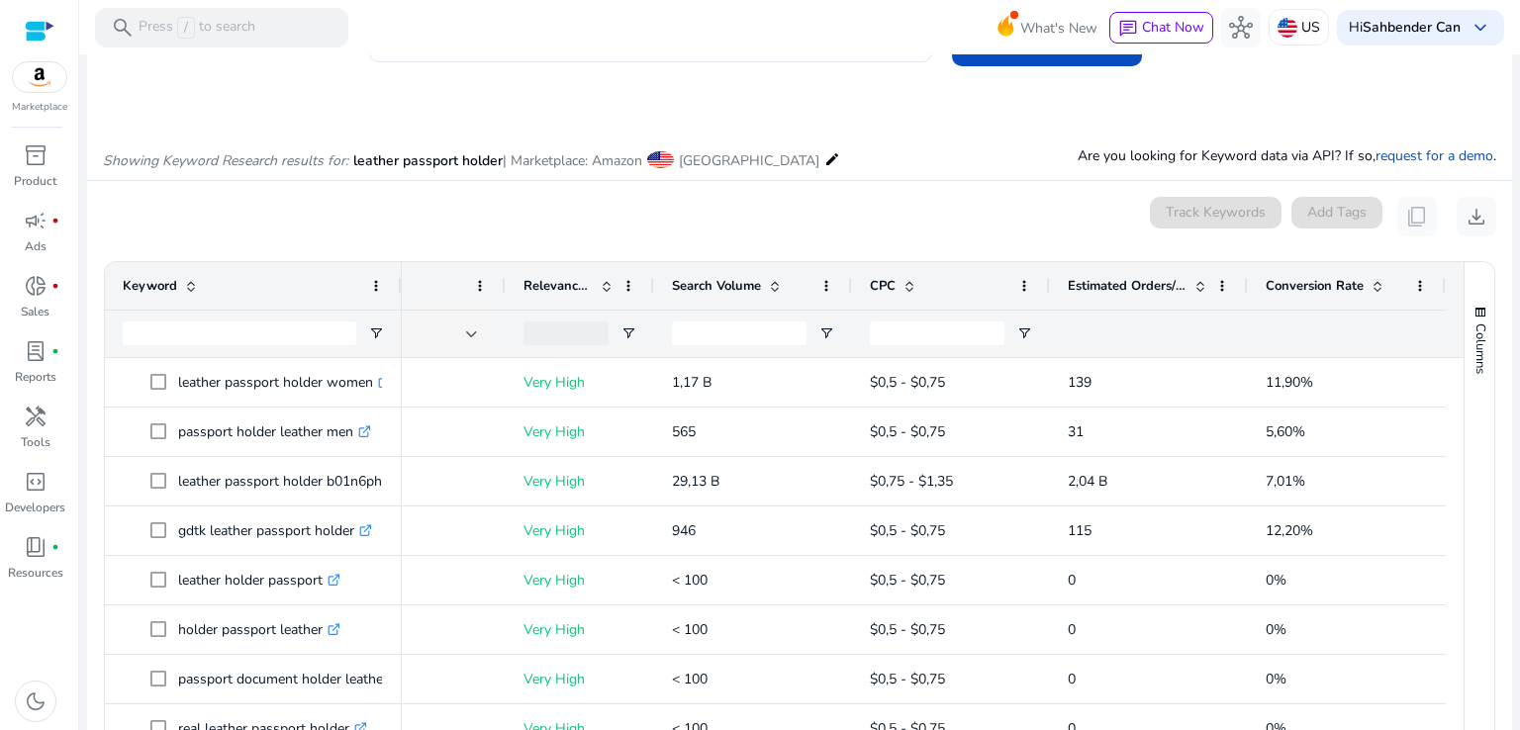
click at [1314, 278] on span "Conversion Rate" at bounding box center [1315, 286] width 98 height 18
click at [1295, 288] on span "Conversion Rate" at bounding box center [1315, 286] width 98 height 18
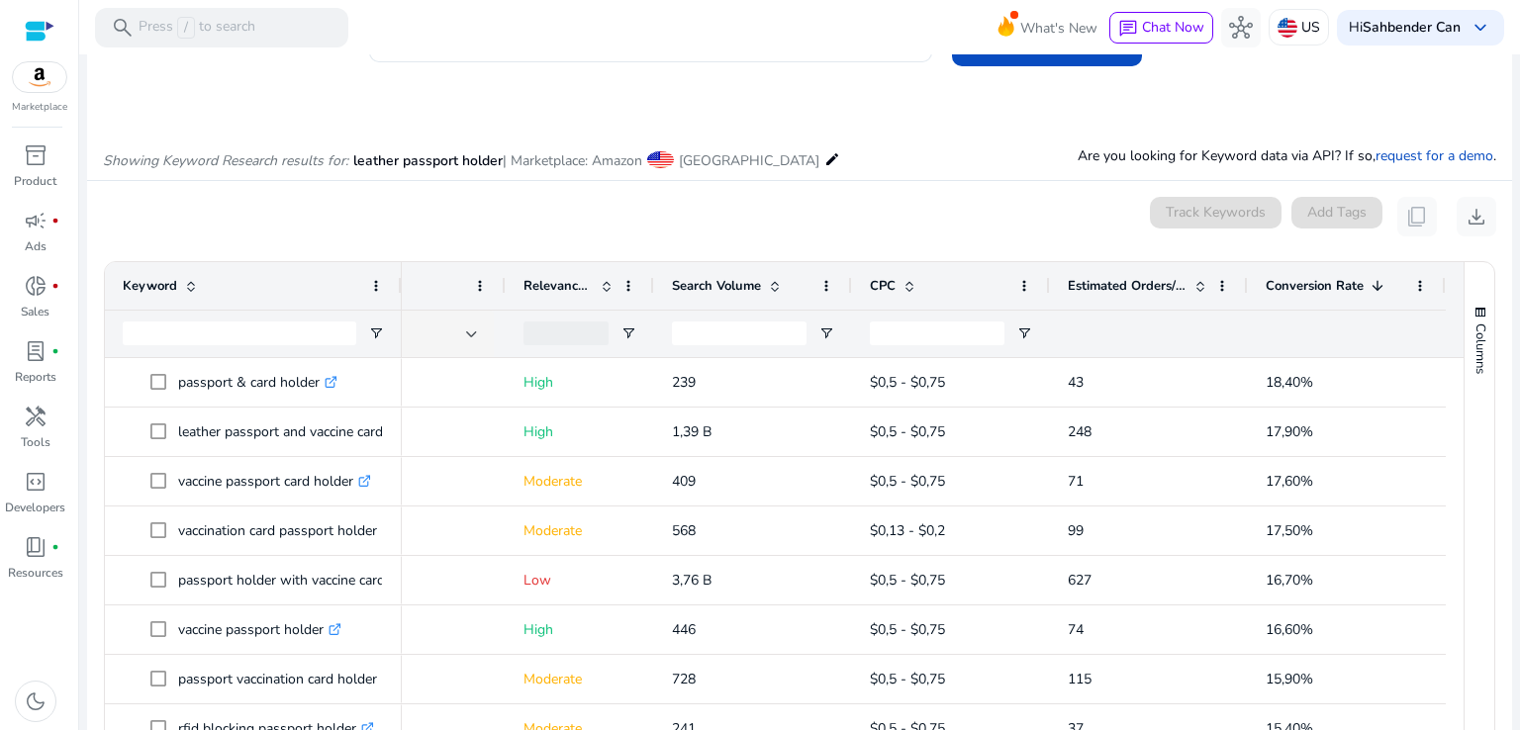
click at [1110, 282] on span "Estimated Orders/Month" at bounding box center [1127, 286] width 119 height 18
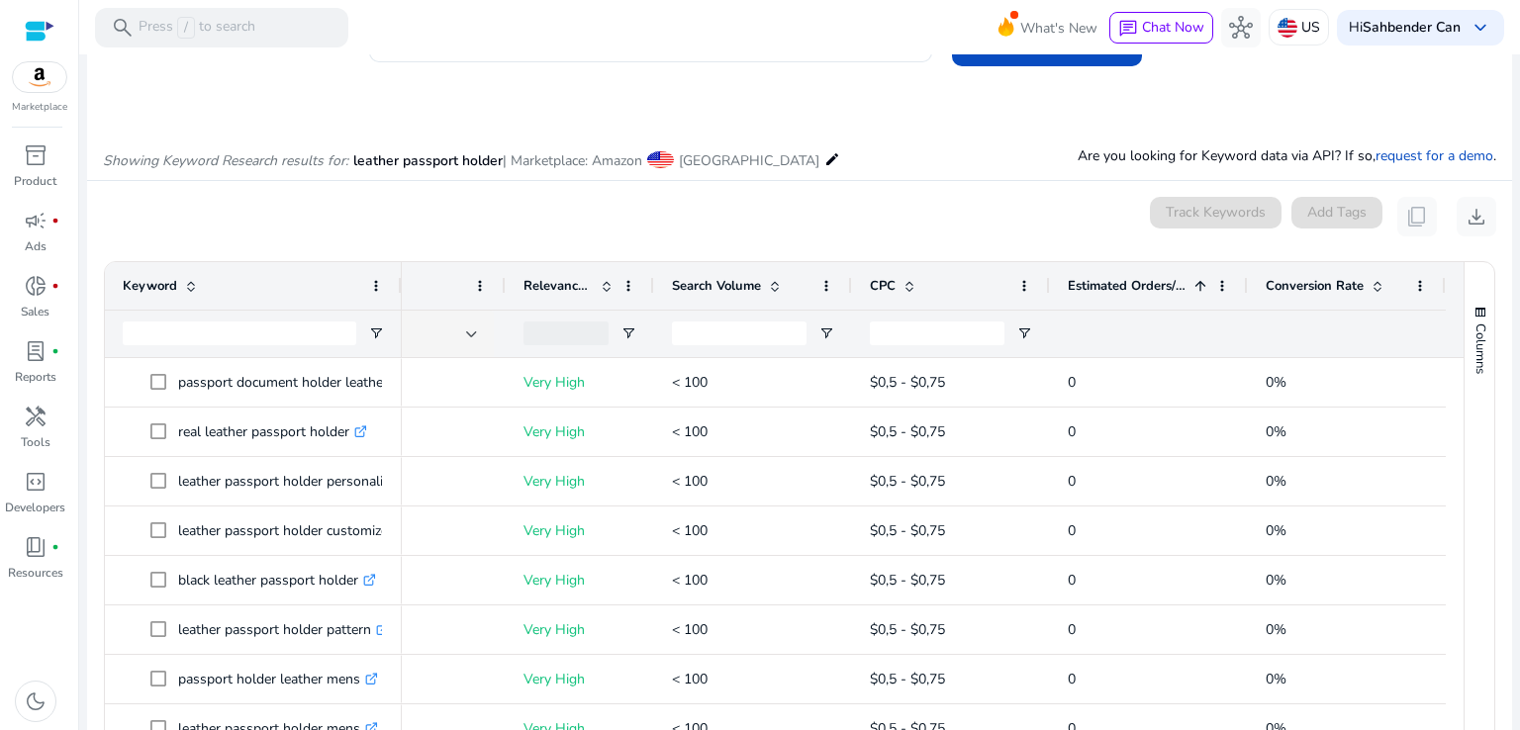
click at [1110, 282] on span "Estimated Orders/Month" at bounding box center [1127, 286] width 119 height 18
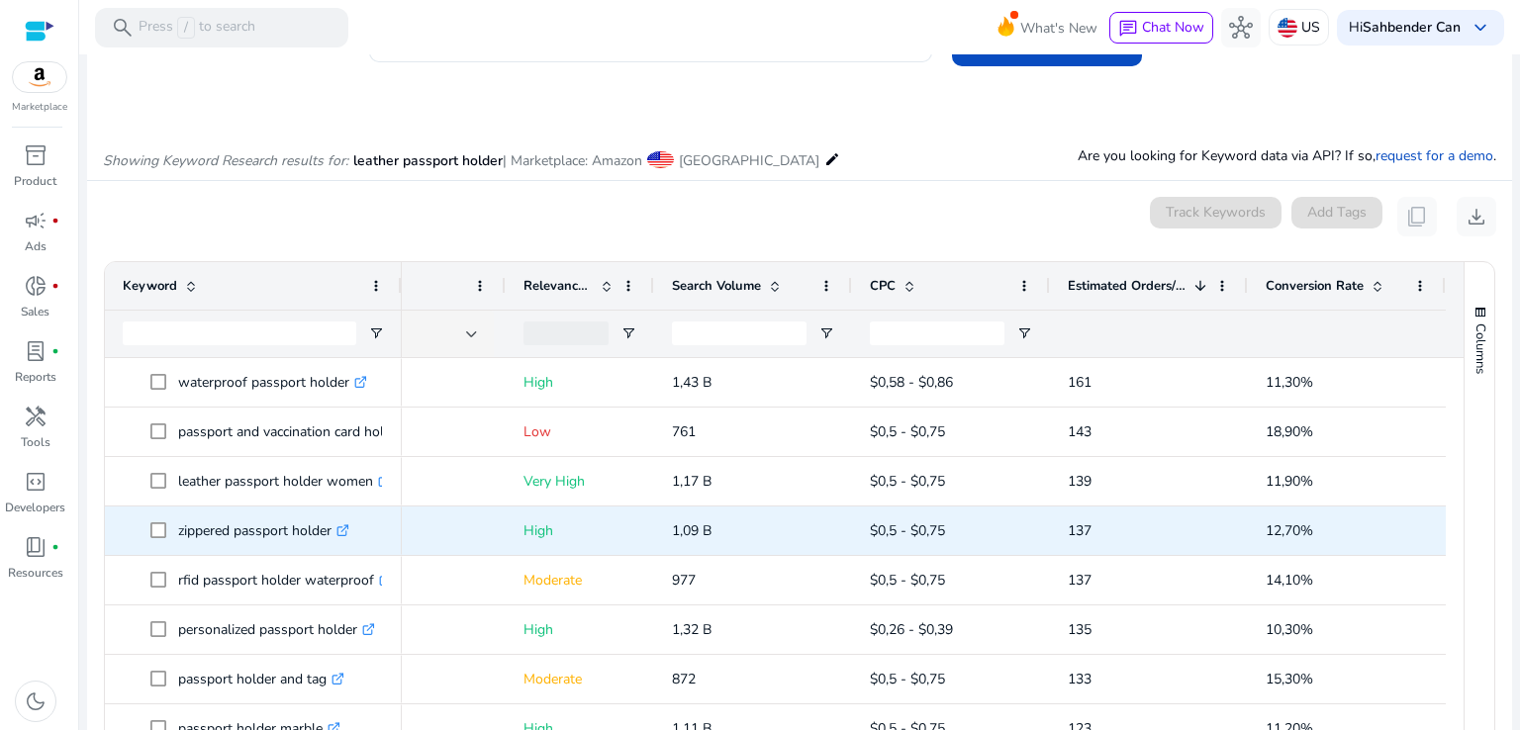
scroll to position [1188, 0]
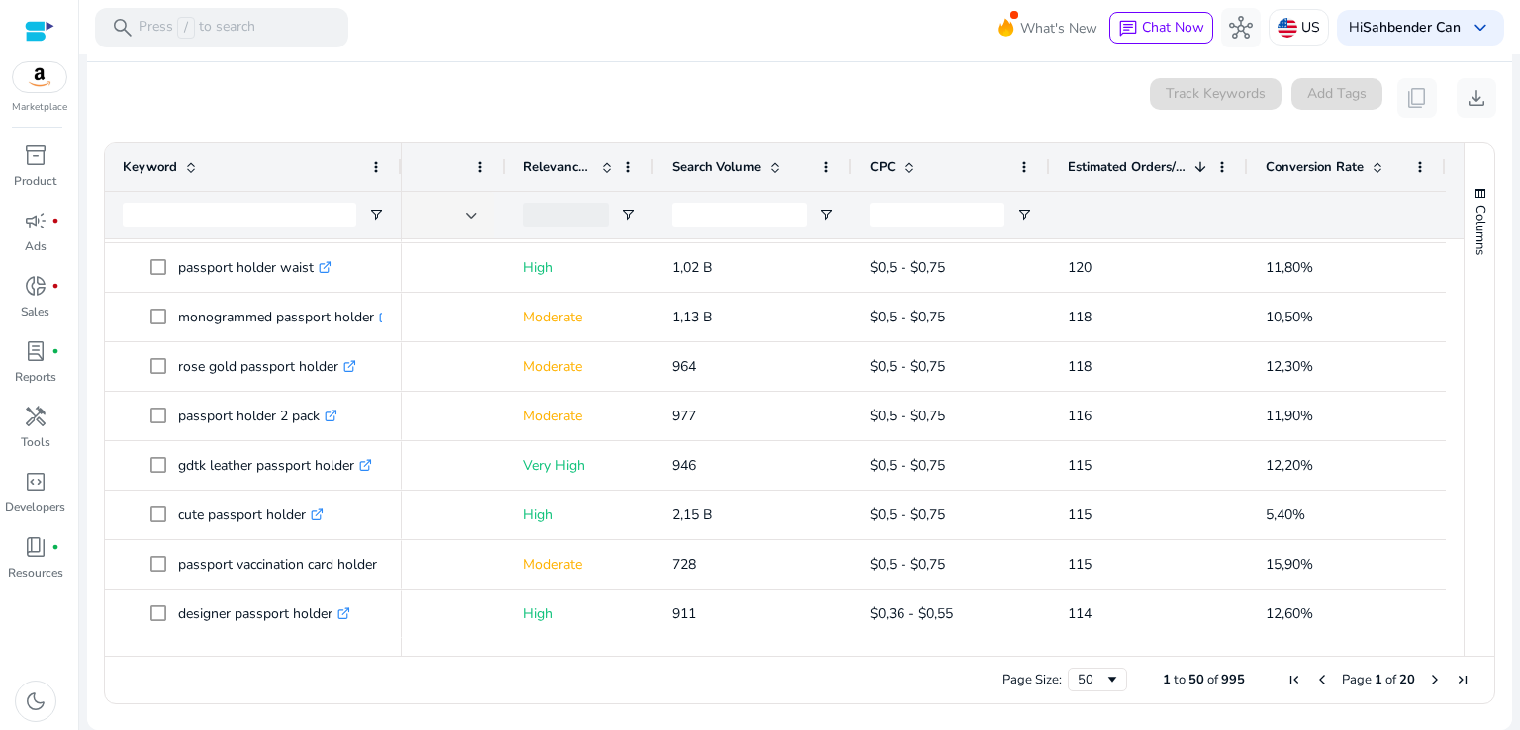
scroll to position [976, 0]
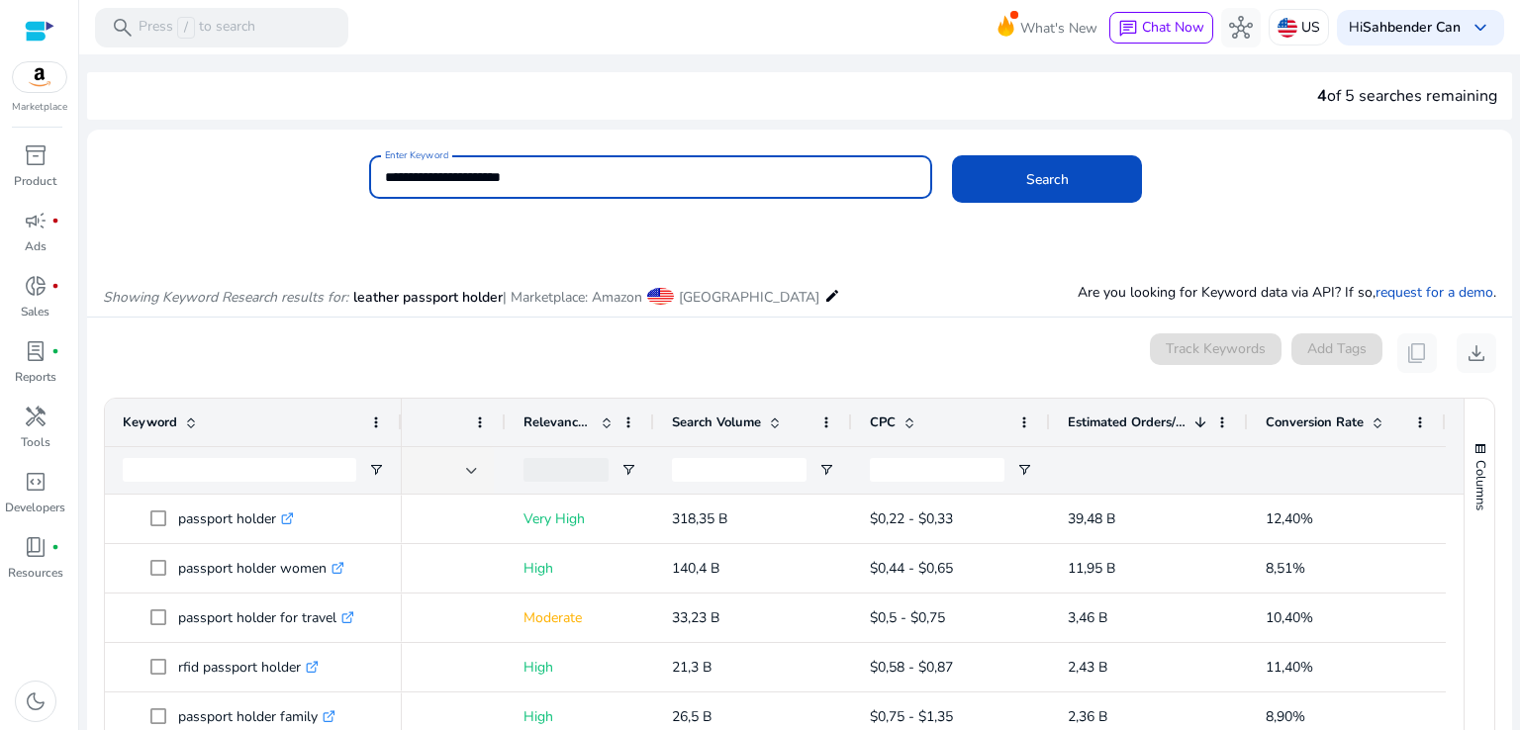
drag, startPoint x: 520, startPoint y: 173, endPoint x: 382, endPoint y: 195, distance: 139.3
click at [382, 191] on div "**********" at bounding box center [651, 177] width 564 height 44
click at [952, 155] on button "Search" at bounding box center [1047, 179] width 190 height 48
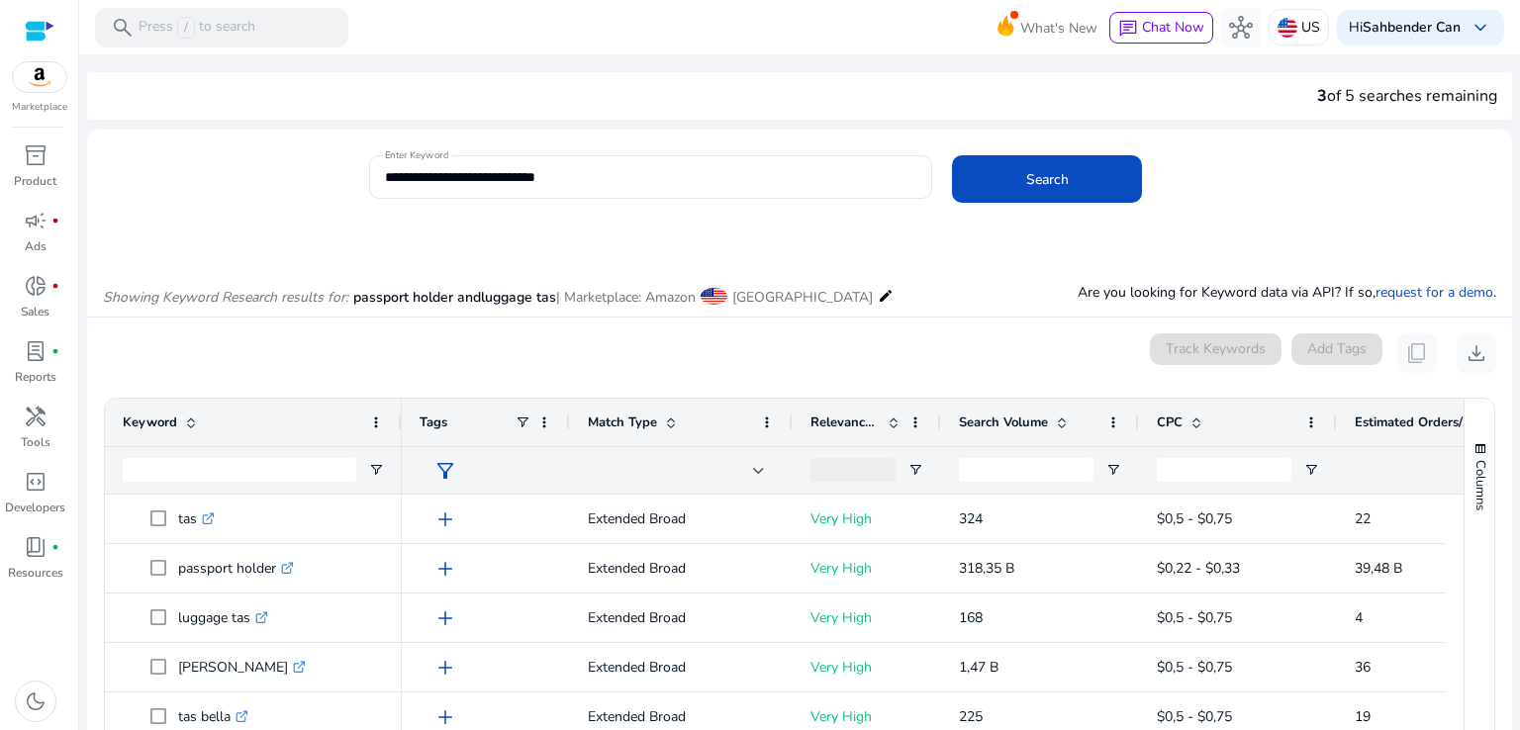
click at [714, 236] on div "Showing Keyword Research results for: passport holder andluggage tas | Marketpl…" at bounding box center [799, 276] width 1425 height 81
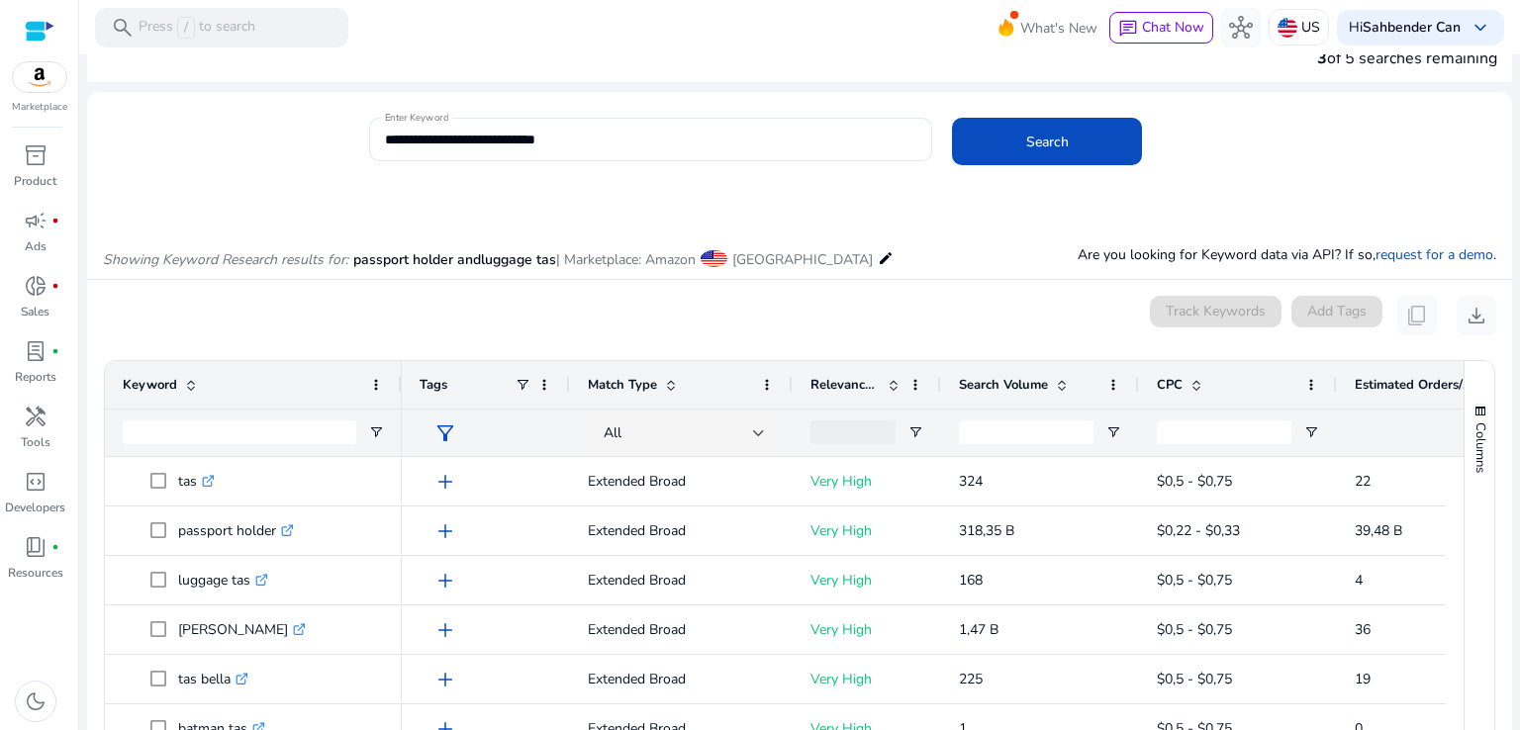
scroll to position [0, 0]
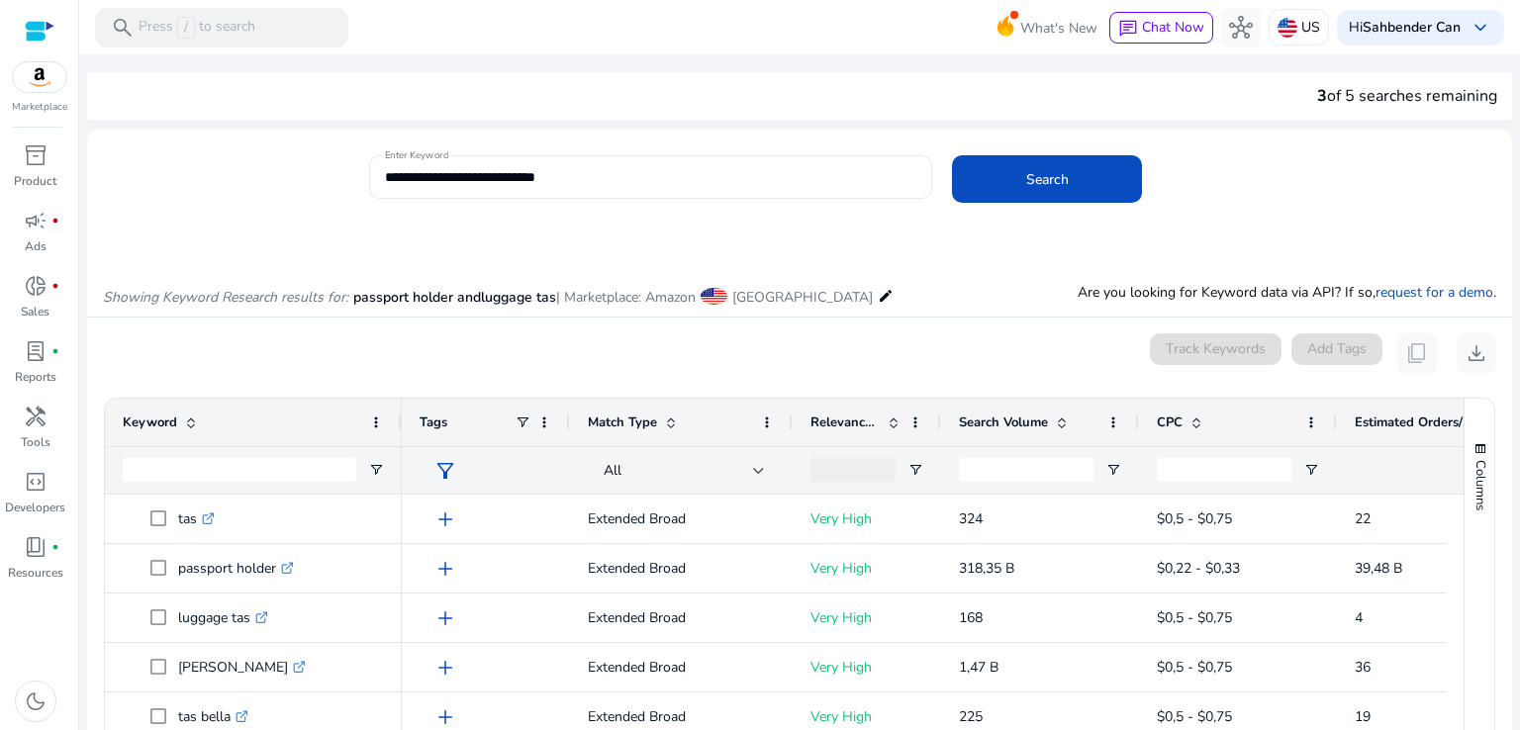
click at [632, 176] on input "**********" at bounding box center [651, 177] width 532 height 22
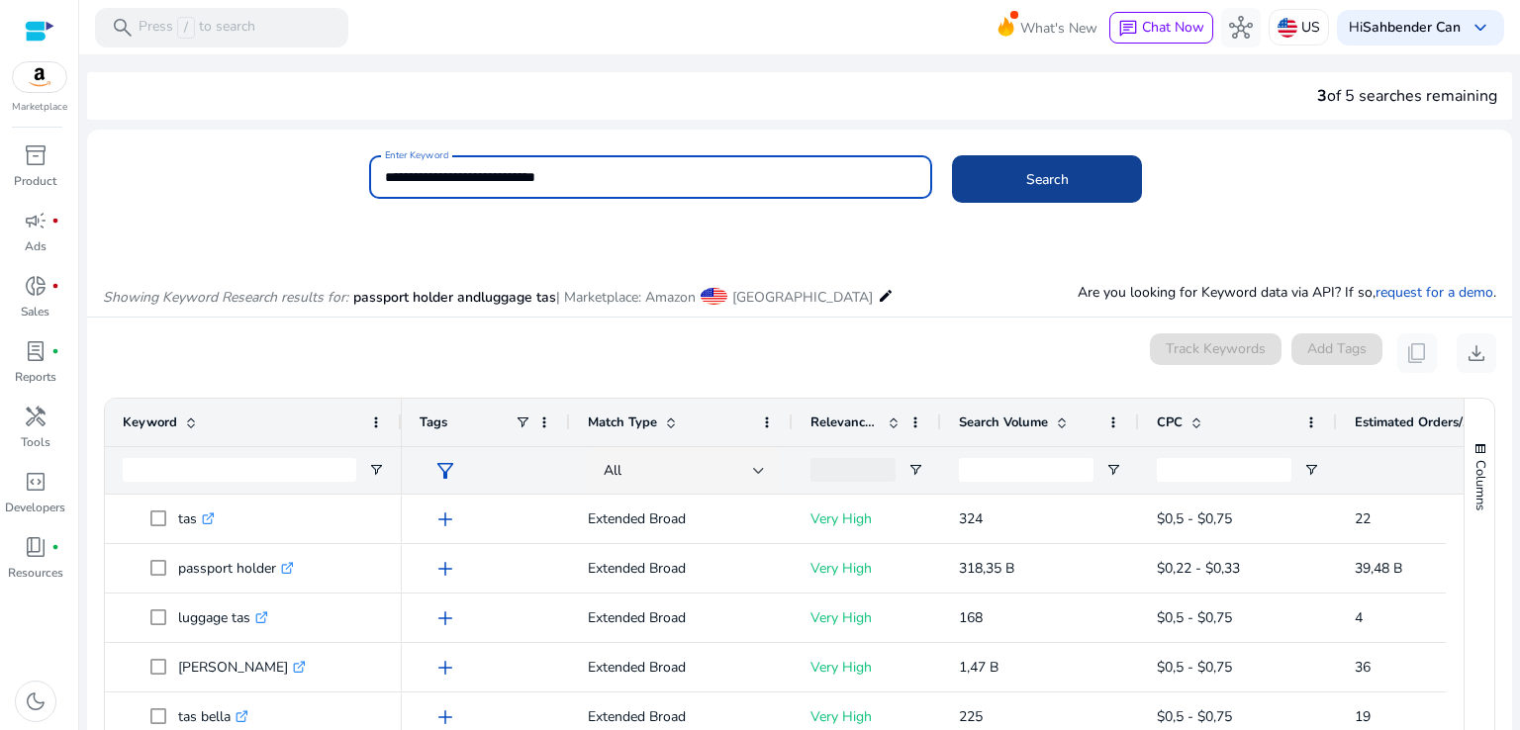
type input "**********"
click at [1055, 172] on span "Search" at bounding box center [1047, 179] width 43 height 21
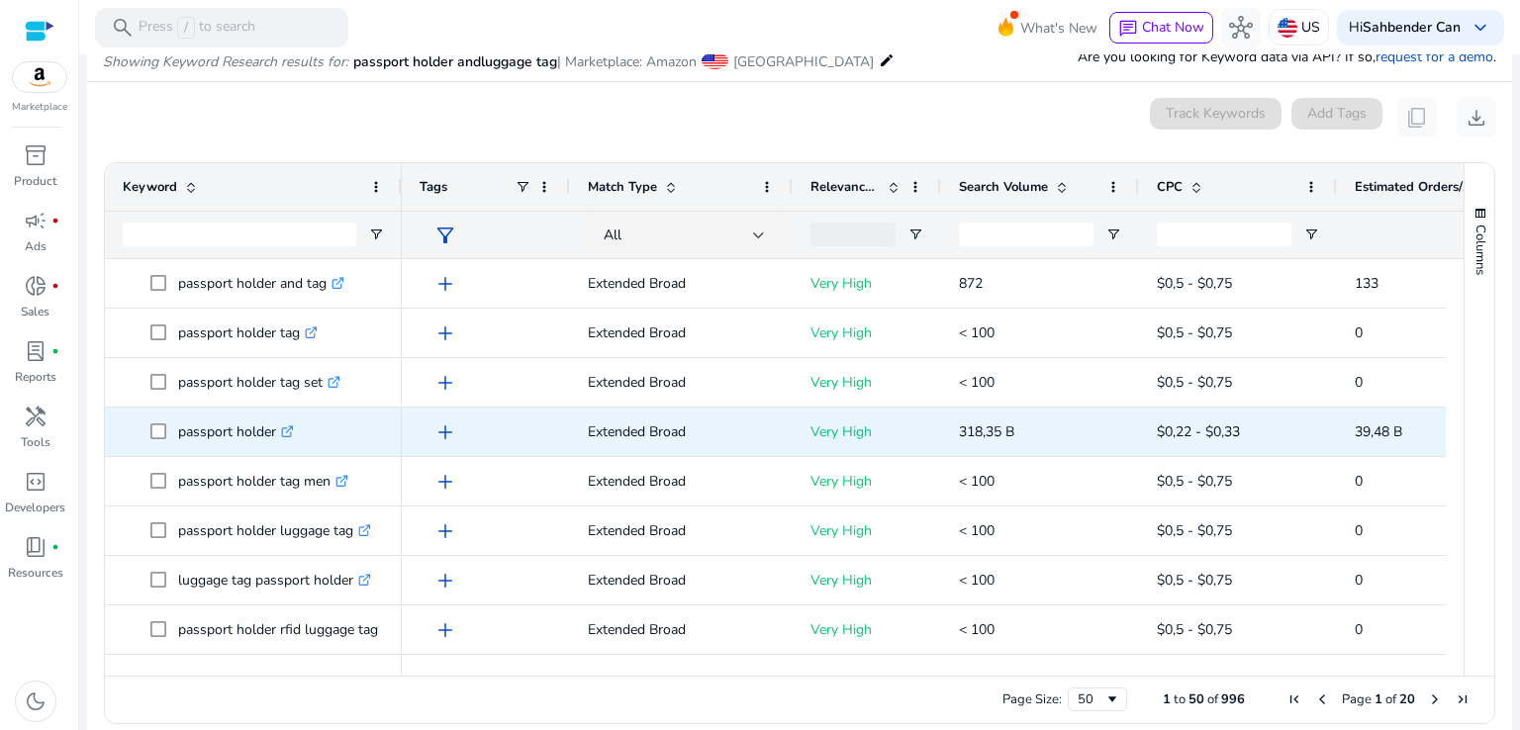
scroll to position [0, 293]
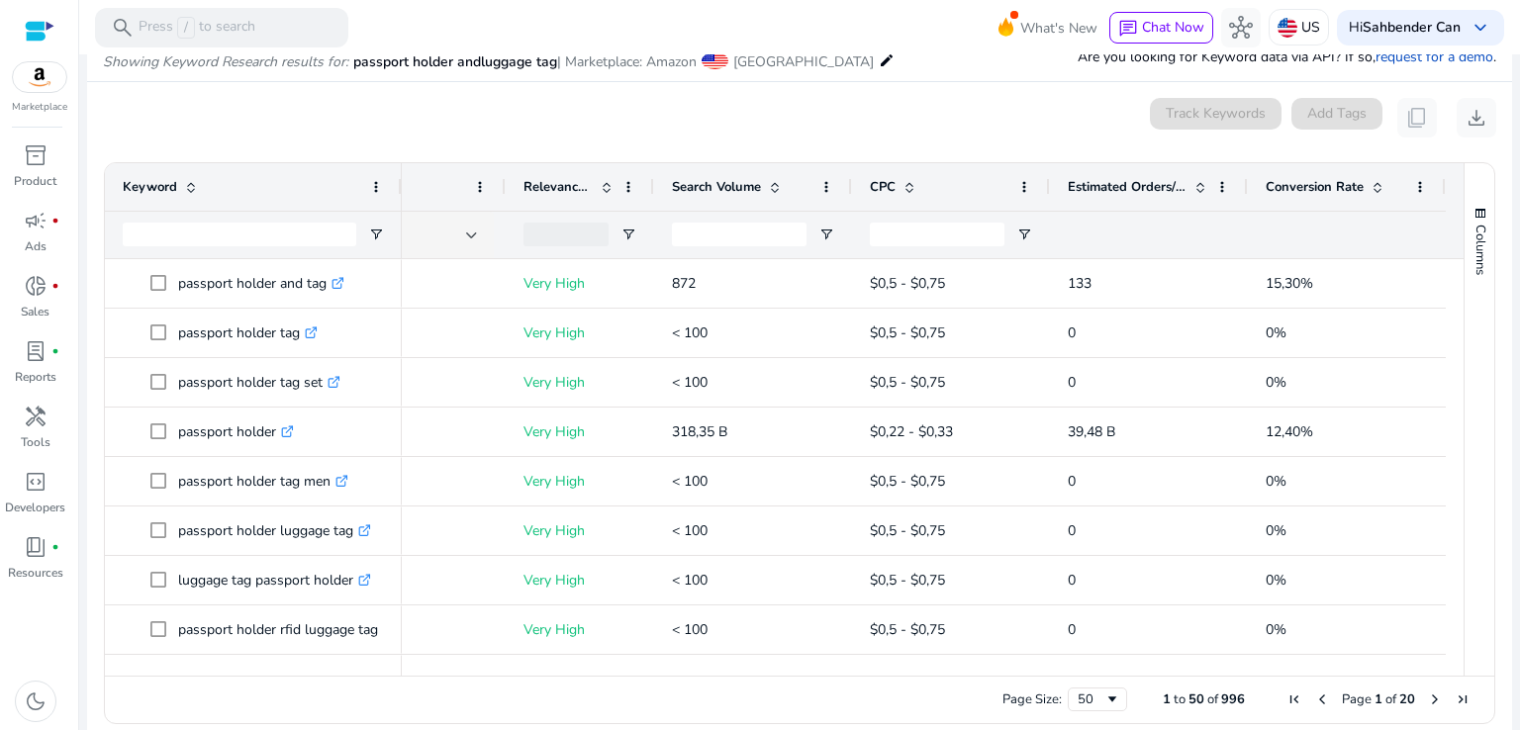
click at [1291, 187] on span "Conversion Rate" at bounding box center [1315, 187] width 98 height 18
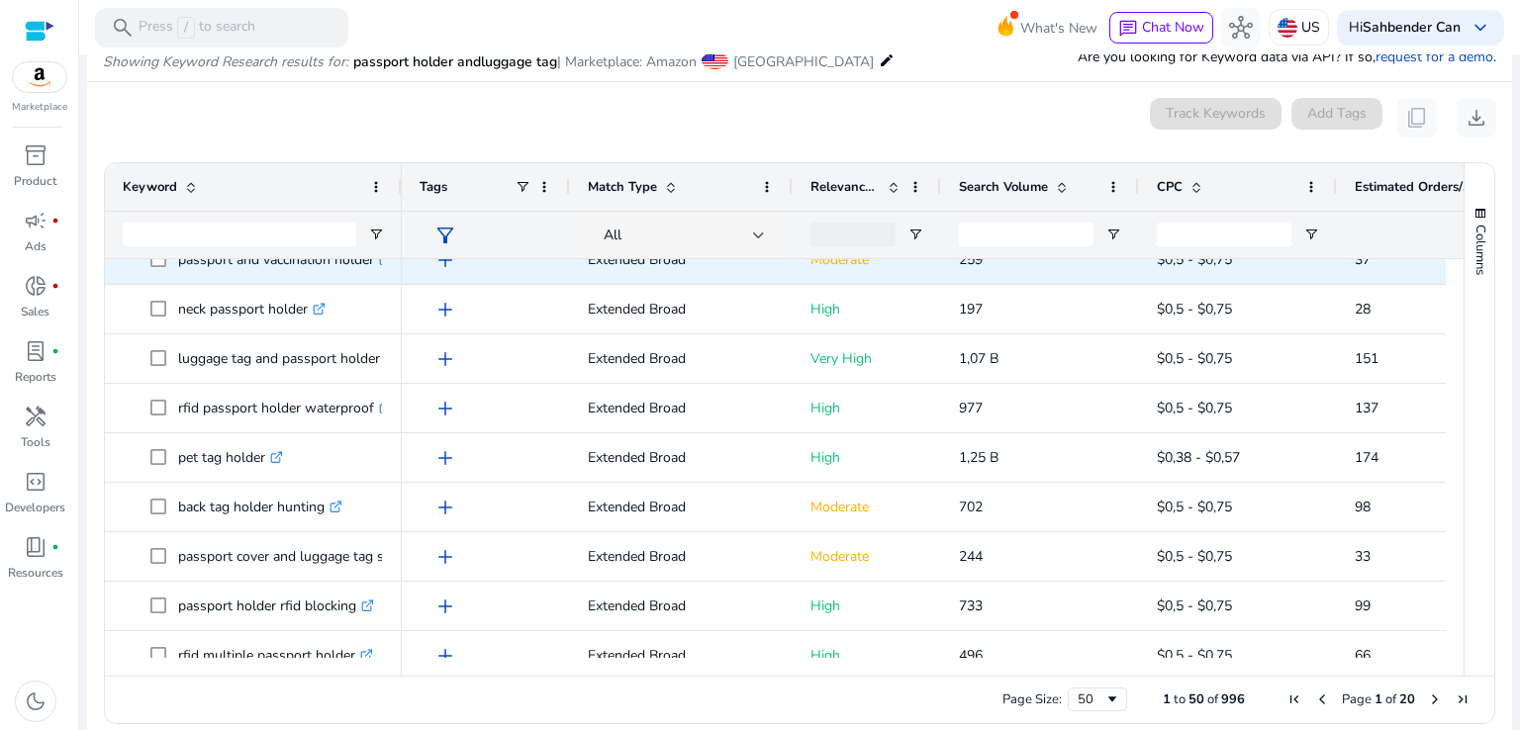
scroll to position [1904, 0]
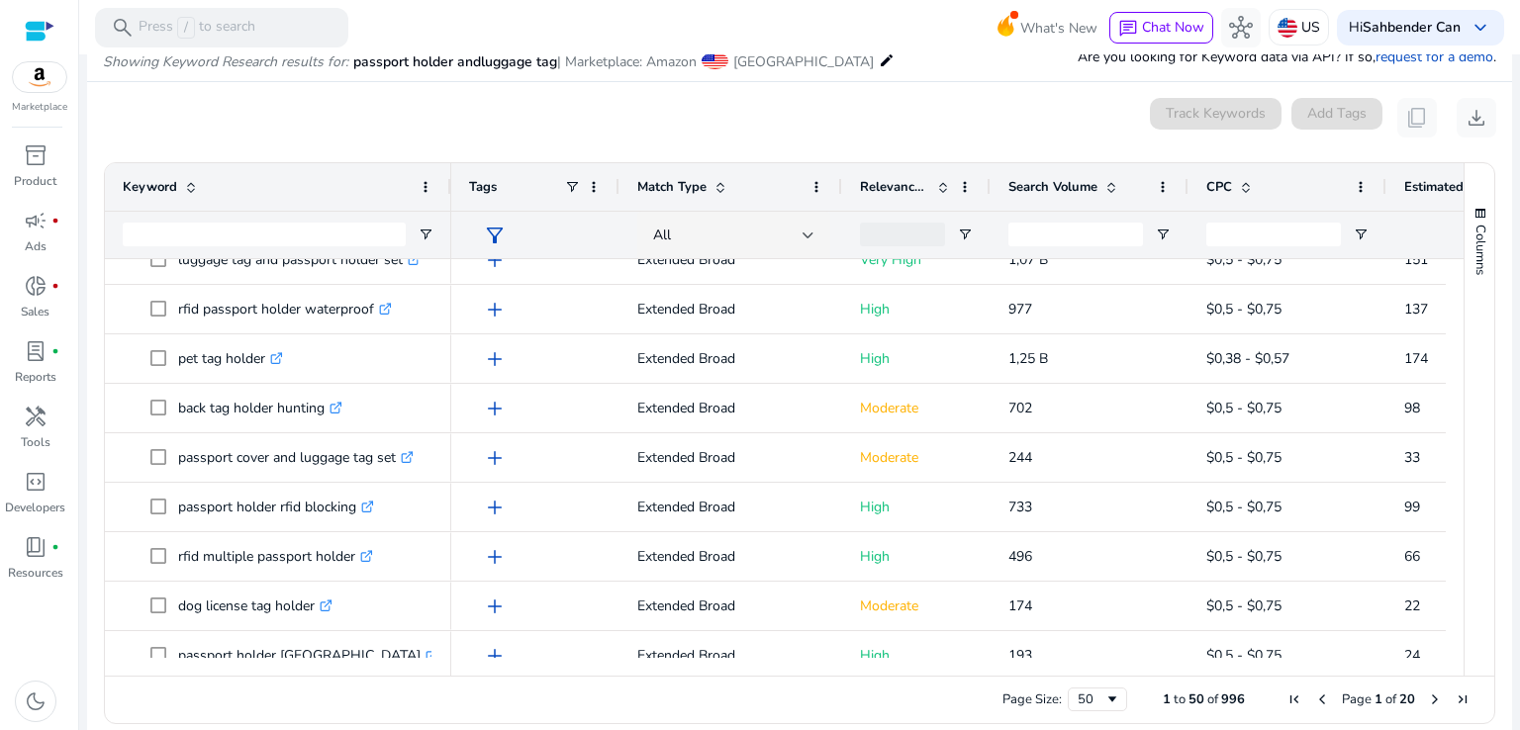
drag, startPoint x: 396, startPoint y: 194, endPoint x: 445, endPoint y: 194, distance: 49.5
click at [446, 194] on div at bounding box center [450, 187] width 8 height 48
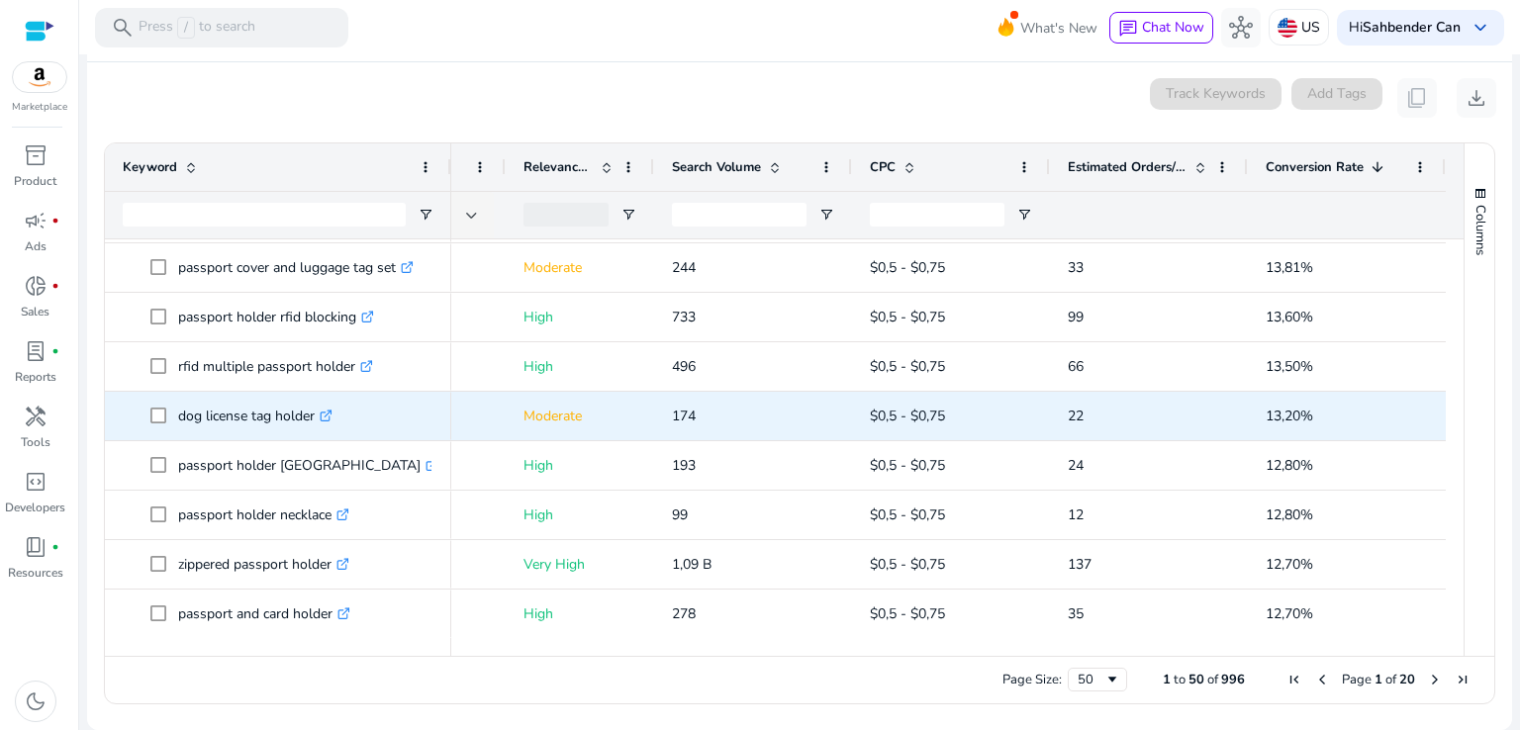
scroll to position [0, 343]
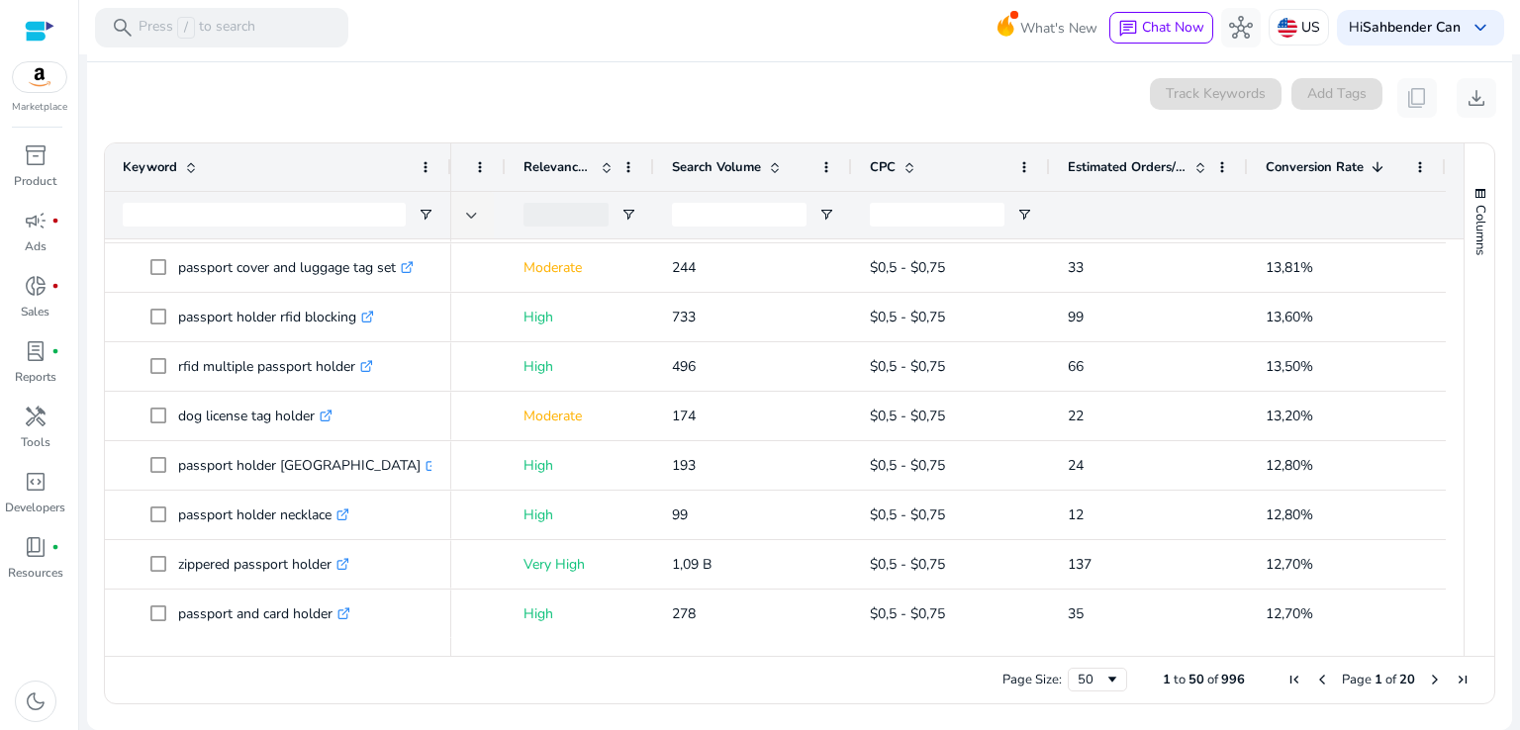
click at [1427, 678] on span "Next Page" at bounding box center [1435, 680] width 16 height 16
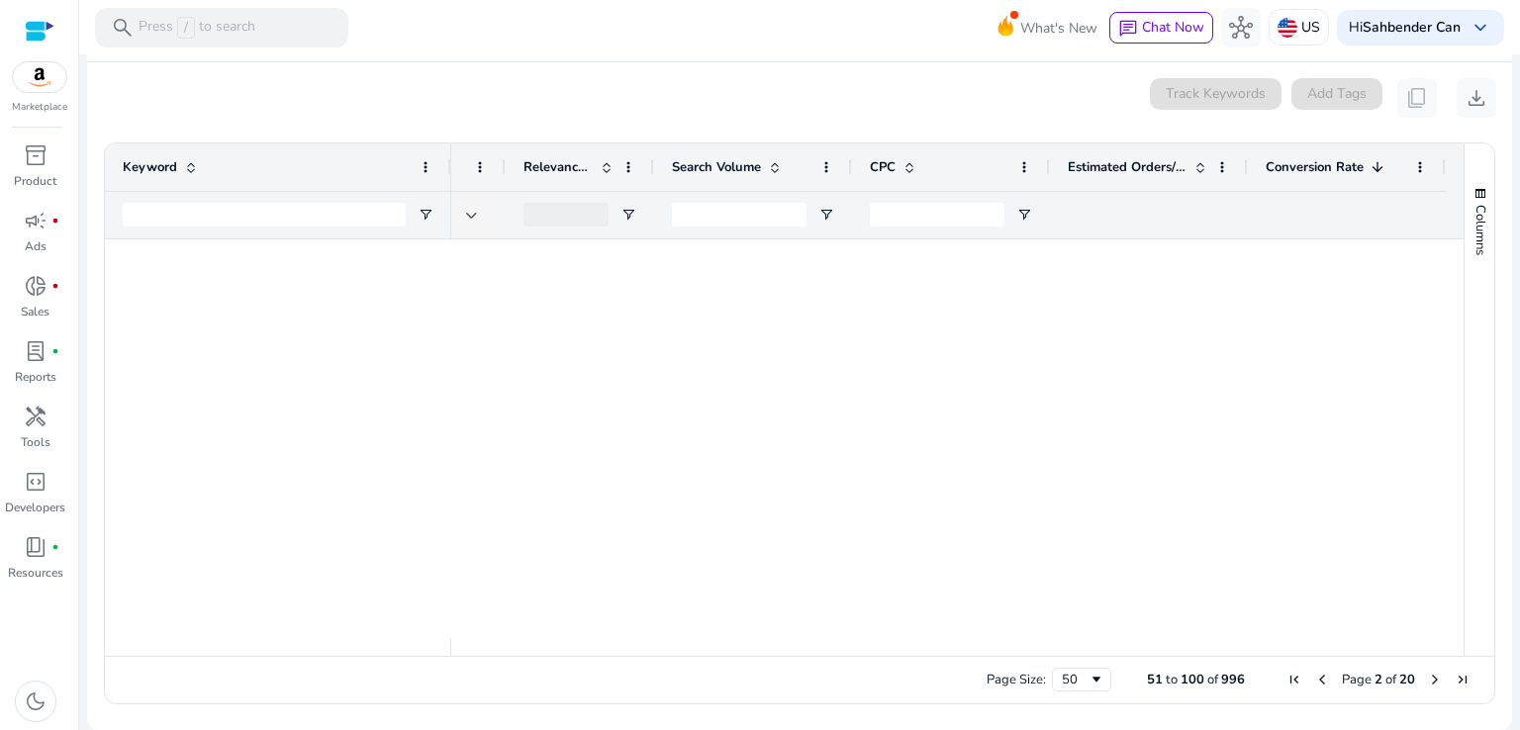
scroll to position [0, 0]
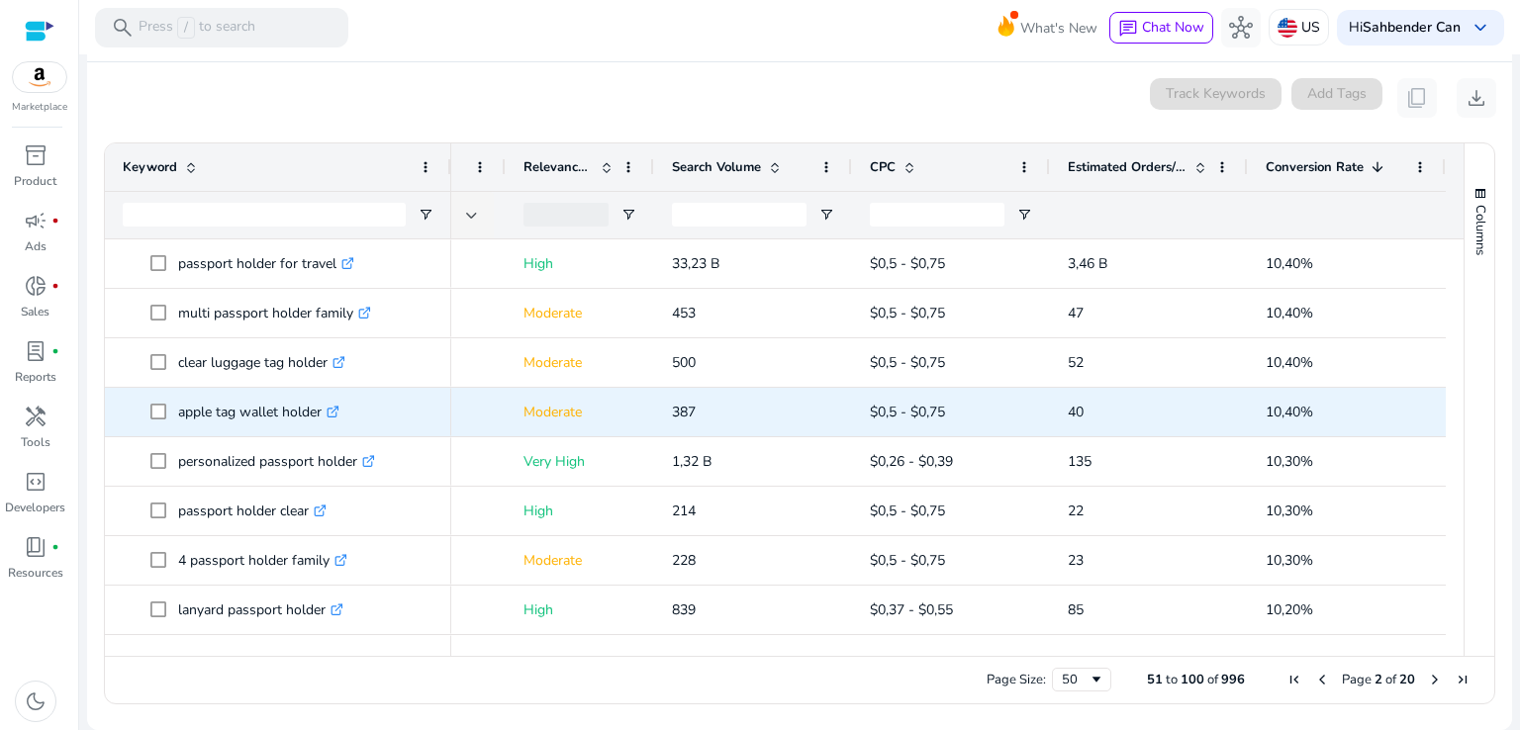
scroll to position [2074, 0]
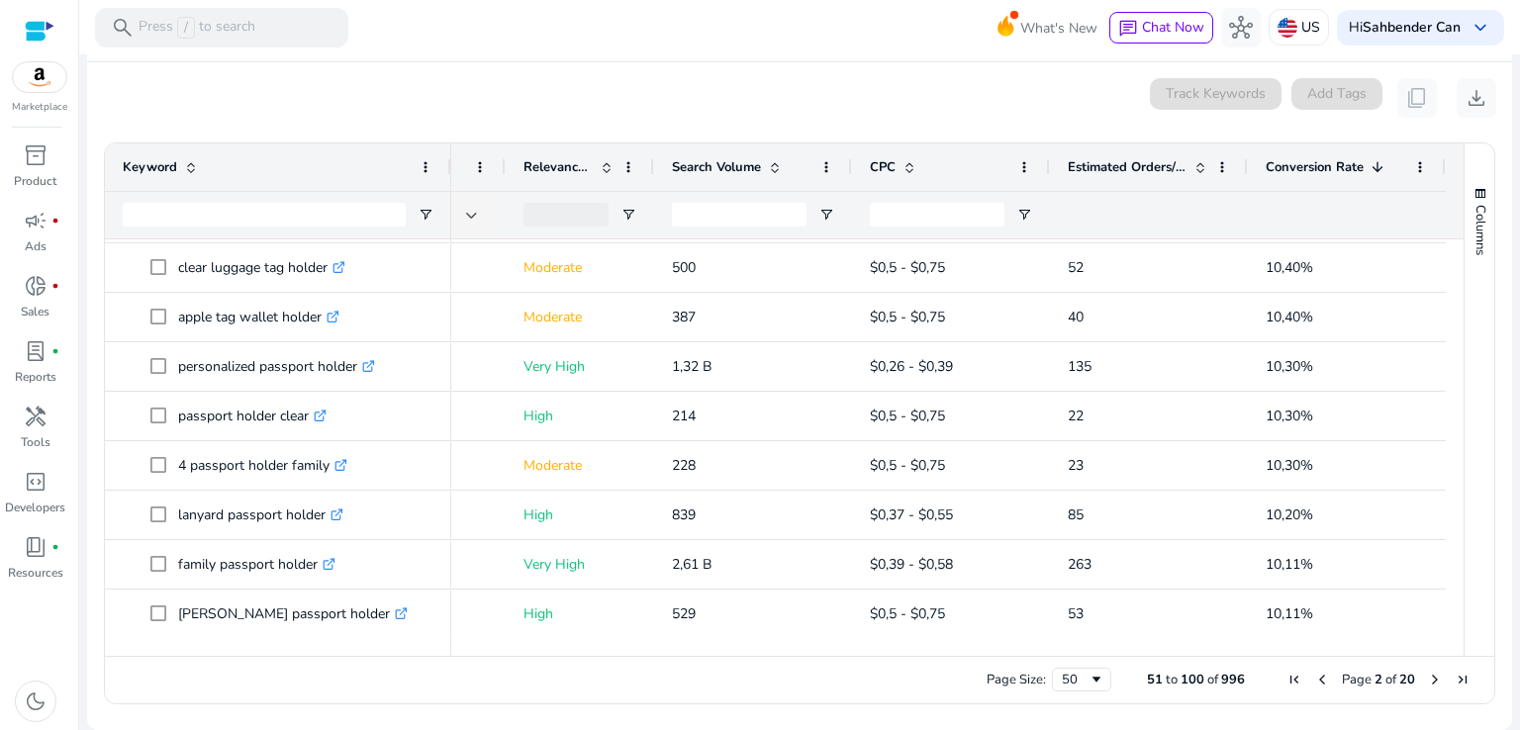
click at [1431, 678] on span "Next Page" at bounding box center [1435, 680] width 16 height 16
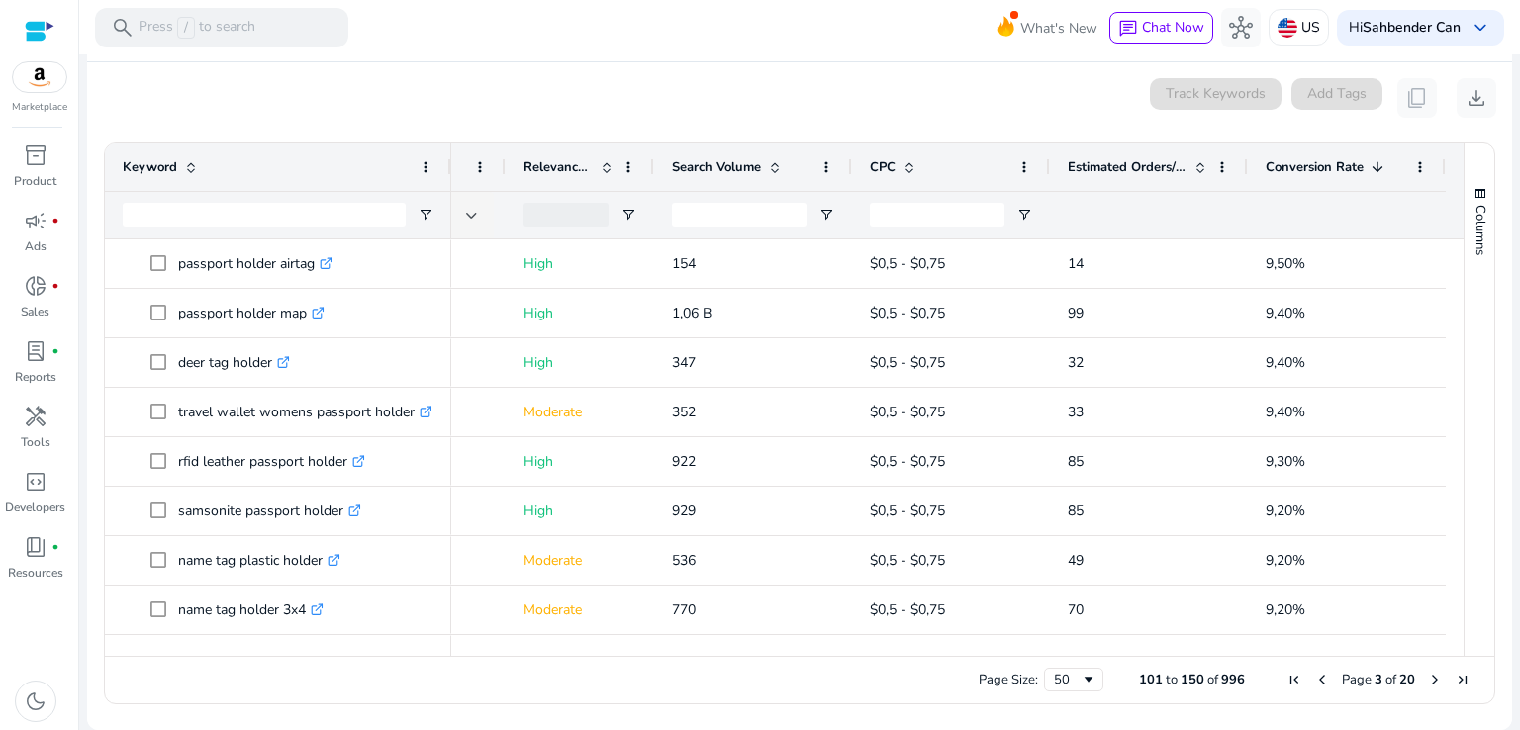
scroll to position [791, 0]
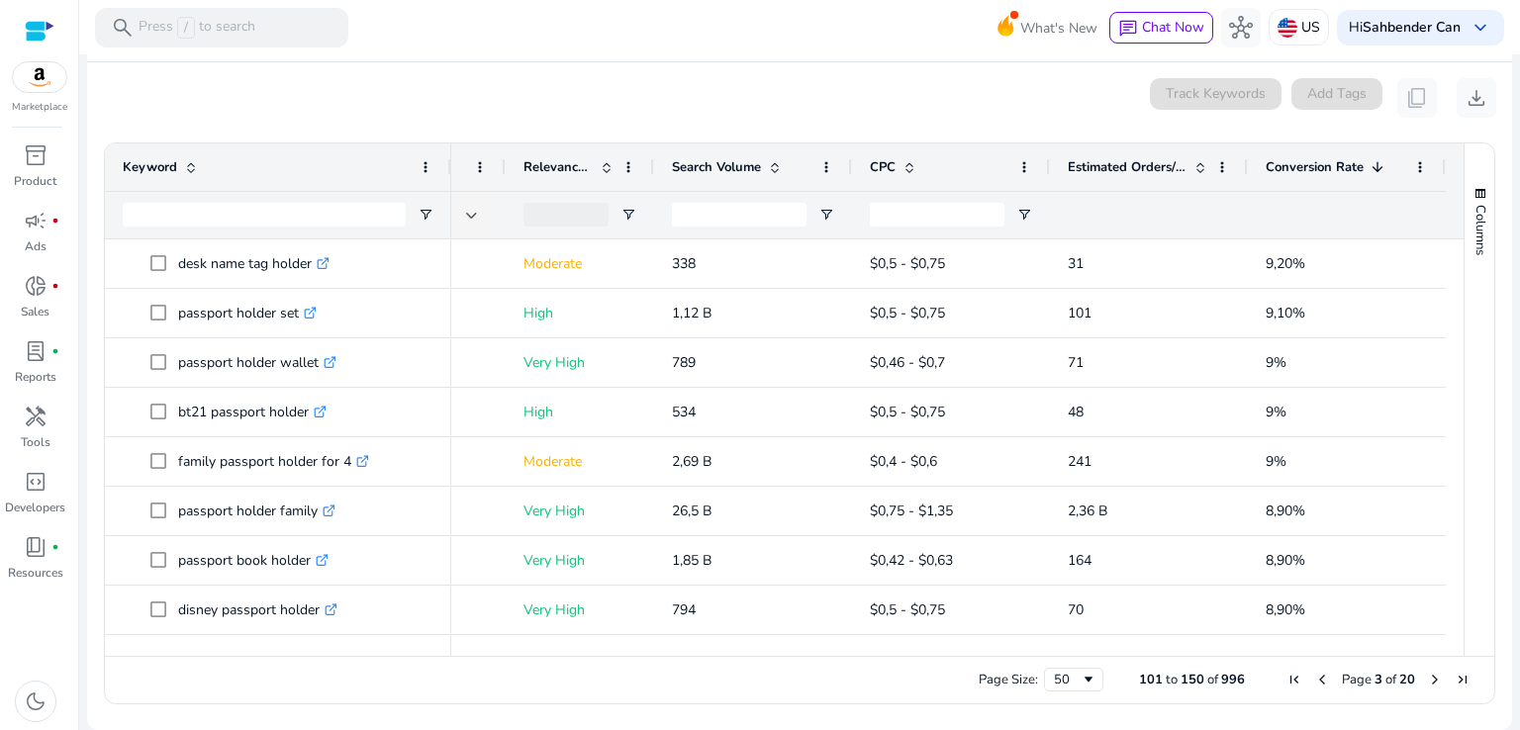
click at [752, 37] on mat-toolbar "search Press / to search What's New chat Chat Now hub US Hi Sahbender Can keybo…" at bounding box center [799, 27] width 1441 height 54
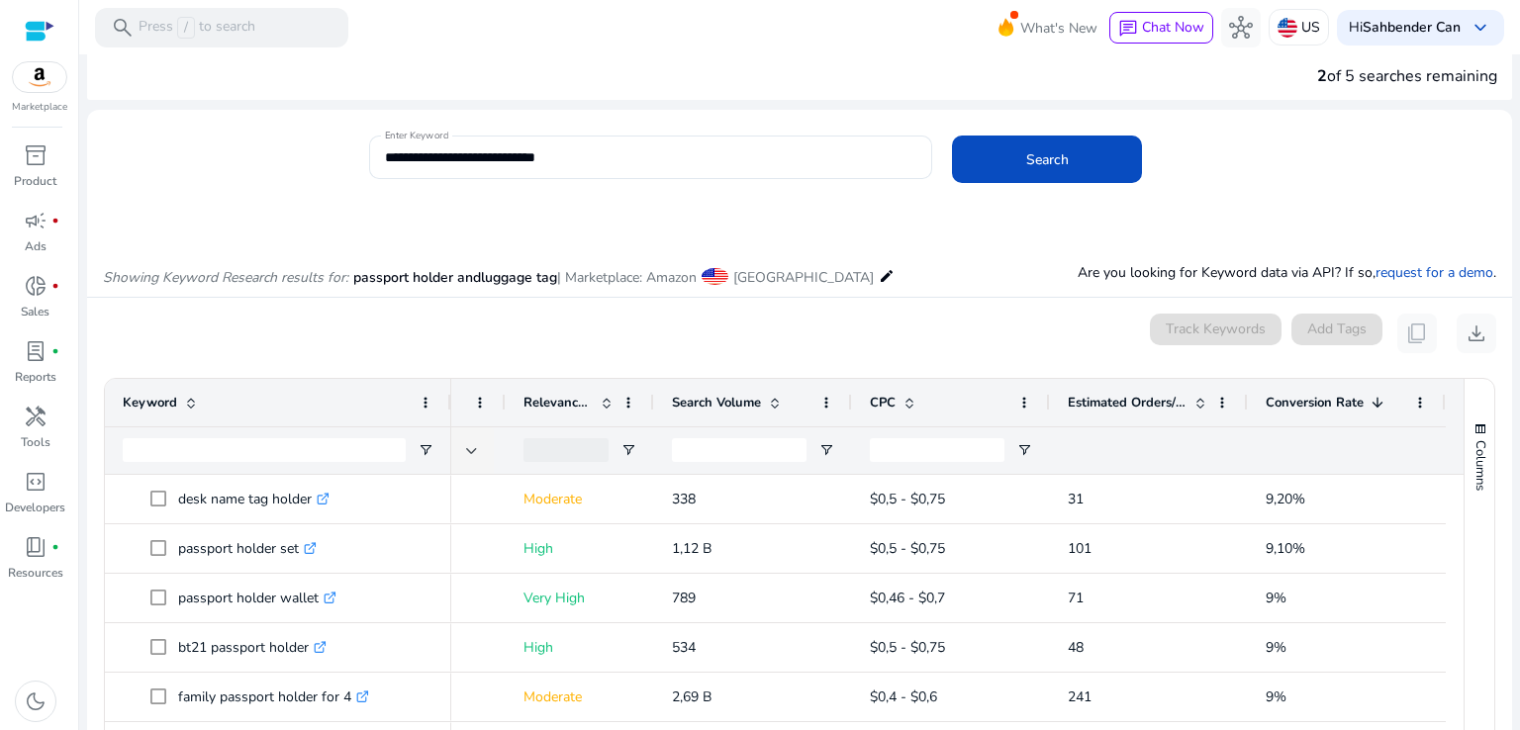
scroll to position [0, 0]
